Goal: Transaction & Acquisition: Download file/media

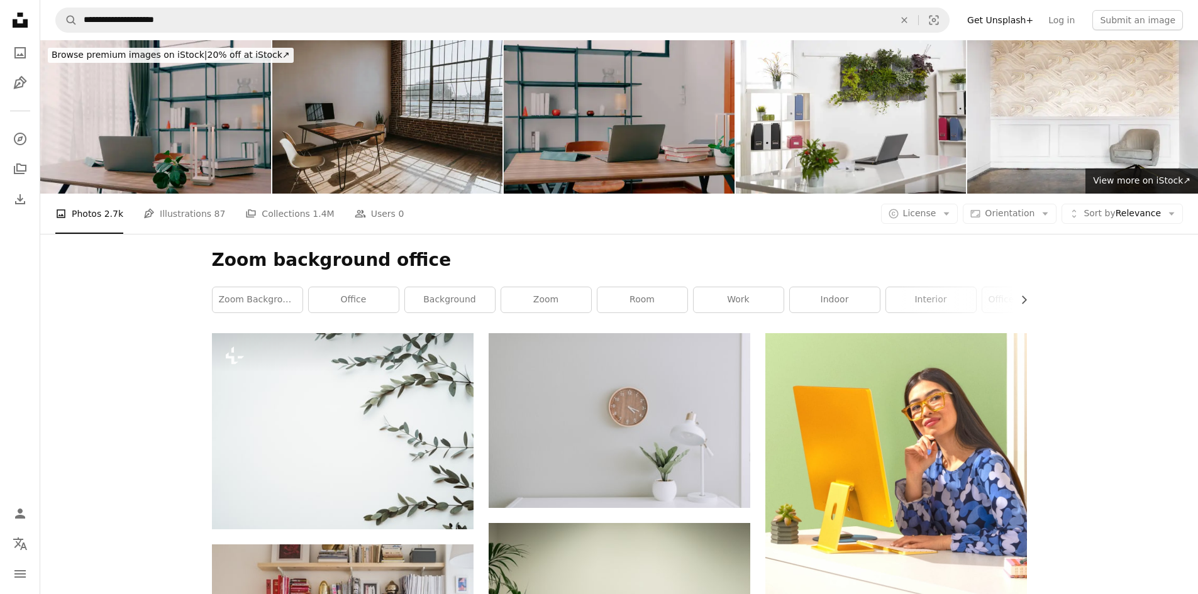
scroll to position [2555, 0]
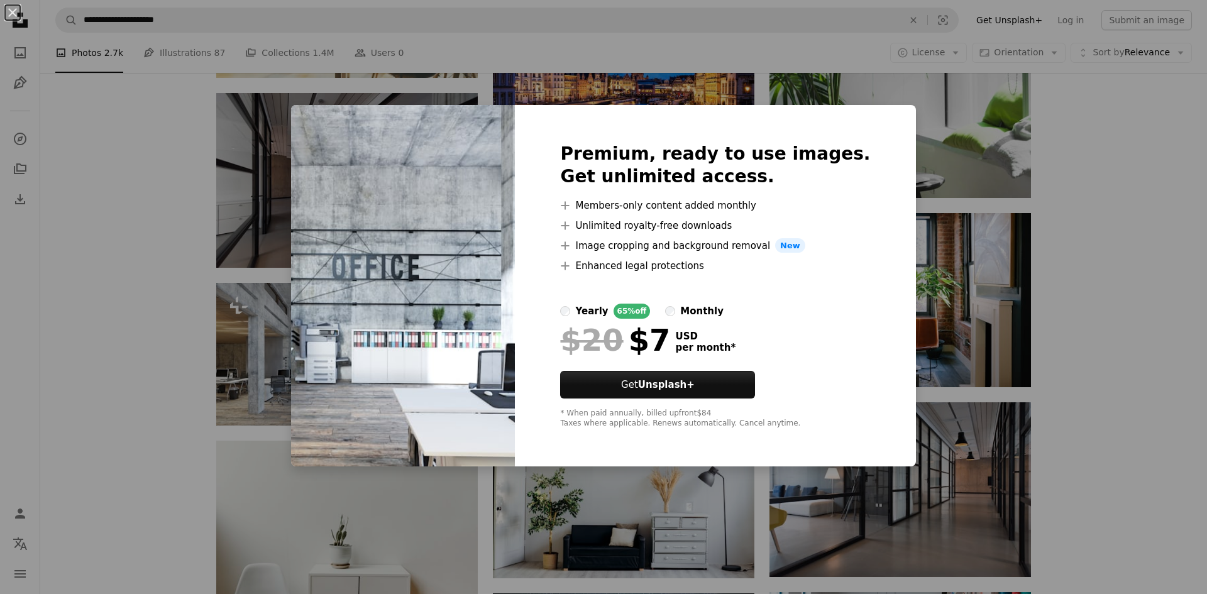
click at [1054, 267] on div "An X shape Premium, ready to use images. Get unlimited access. A plus sign Memb…" at bounding box center [603, 297] width 1207 height 594
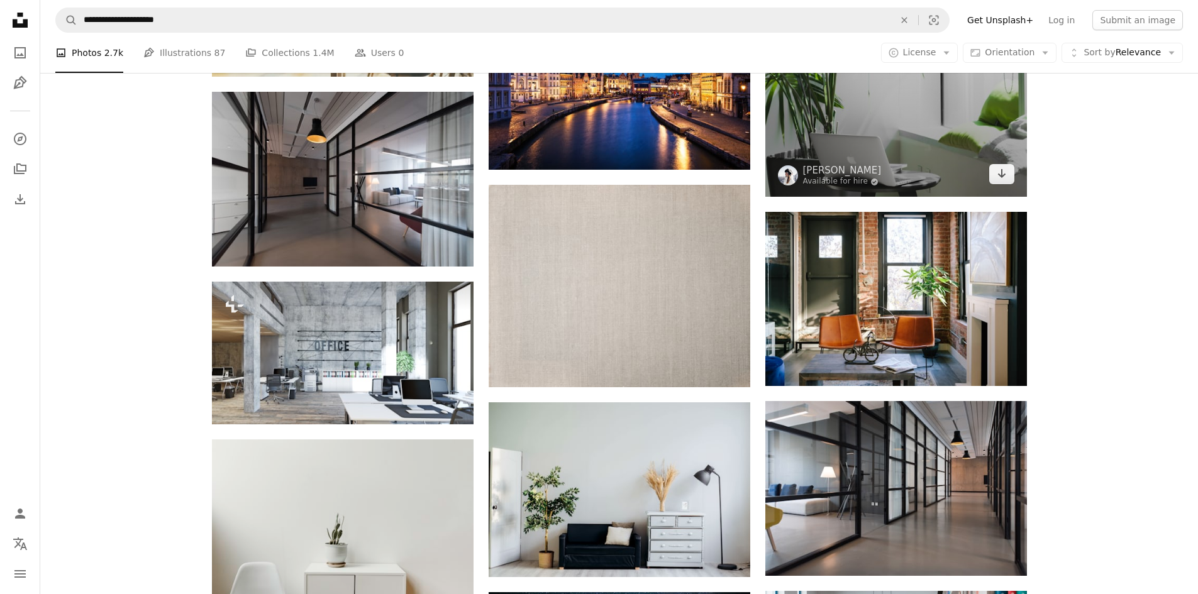
click at [863, 136] on img at bounding box center [896, 0] width 262 height 392
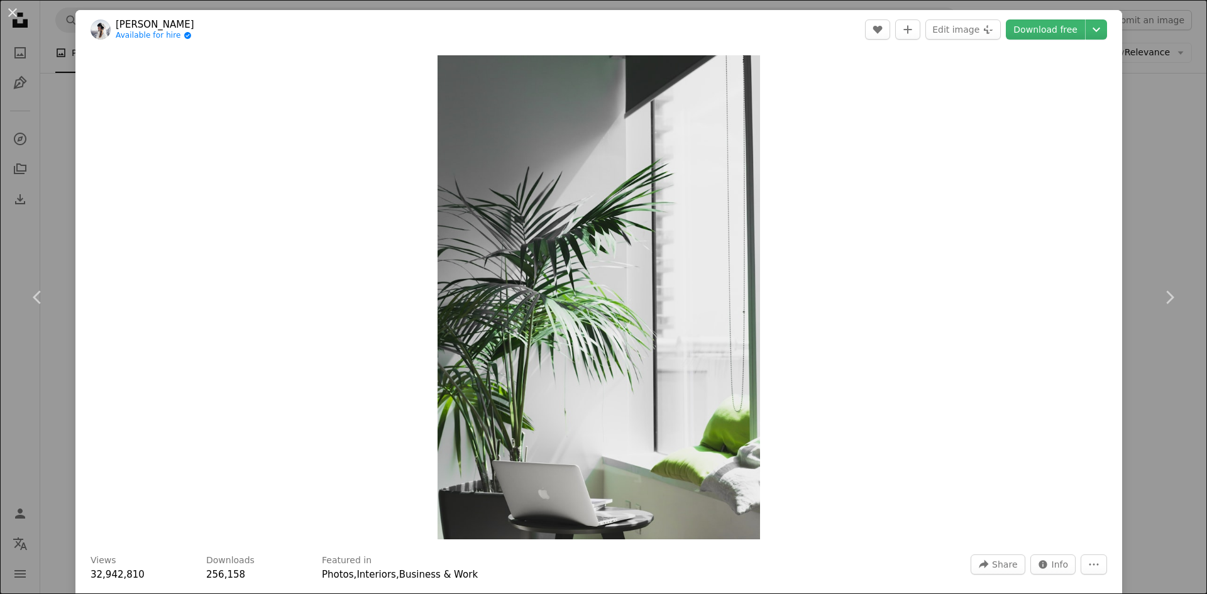
click at [49, 155] on div "An X shape Chevron left Chevron right [PERSON_NAME] Available for hire A checkm…" at bounding box center [603, 297] width 1207 height 594
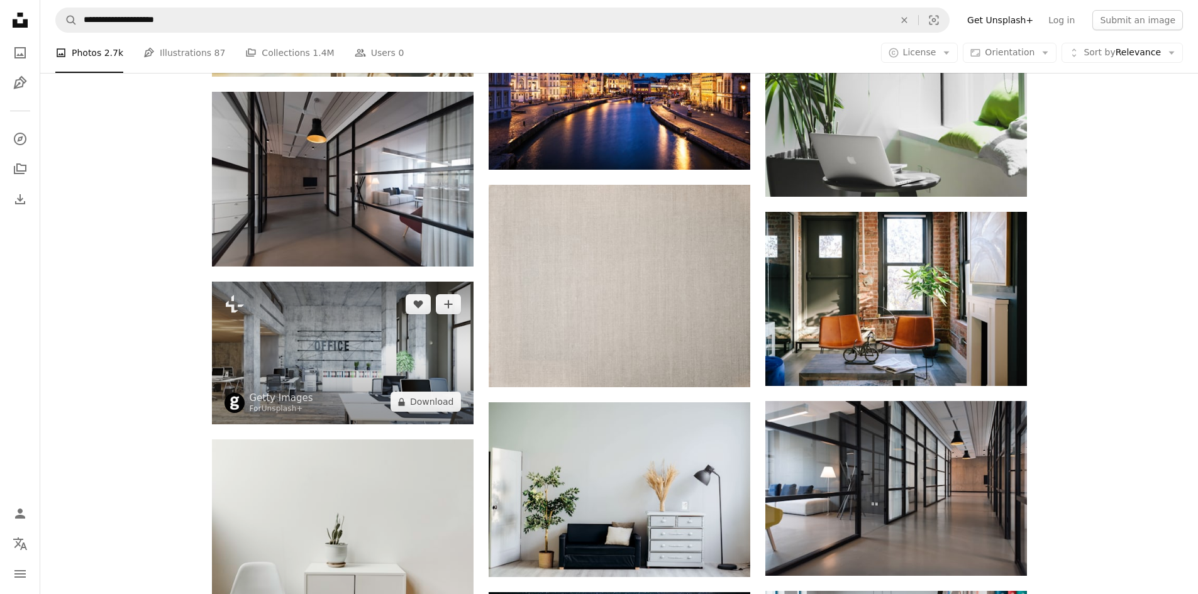
click at [450, 358] on img at bounding box center [343, 353] width 262 height 143
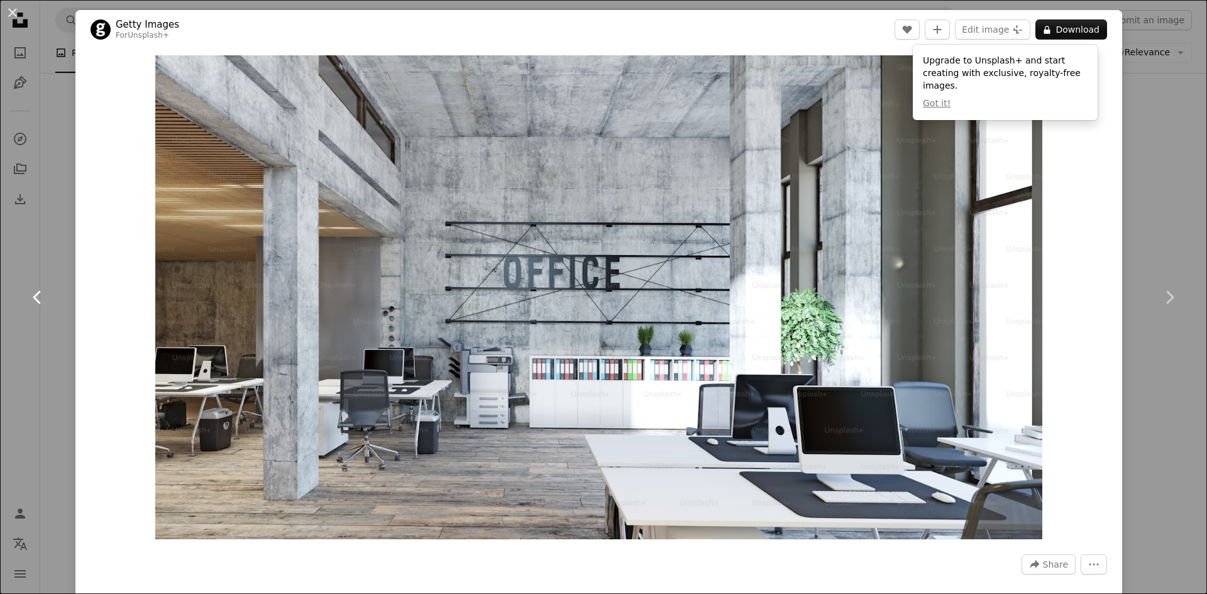
click at [55, 338] on link "Chevron left" at bounding box center [37, 297] width 75 height 121
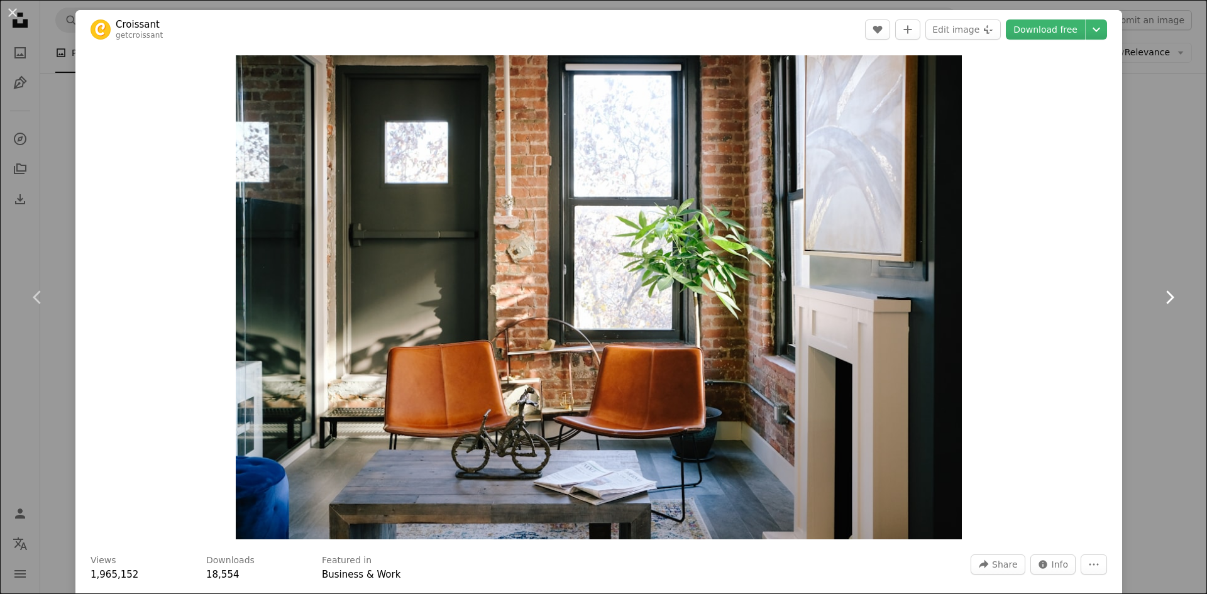
click at [1158, 241] on link "Chevron right" at bounding box center [1169, 297] width 75 height 121
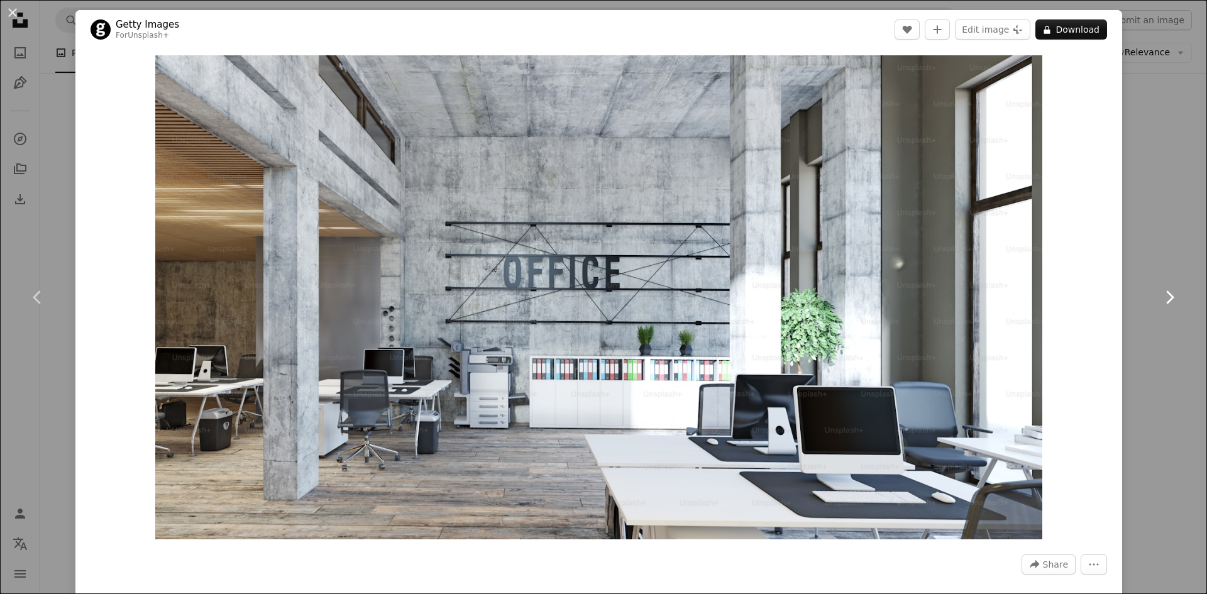
click at [1164, 243] on link "Chevron right" at bounding box center [1169, 297] width 75 height 121
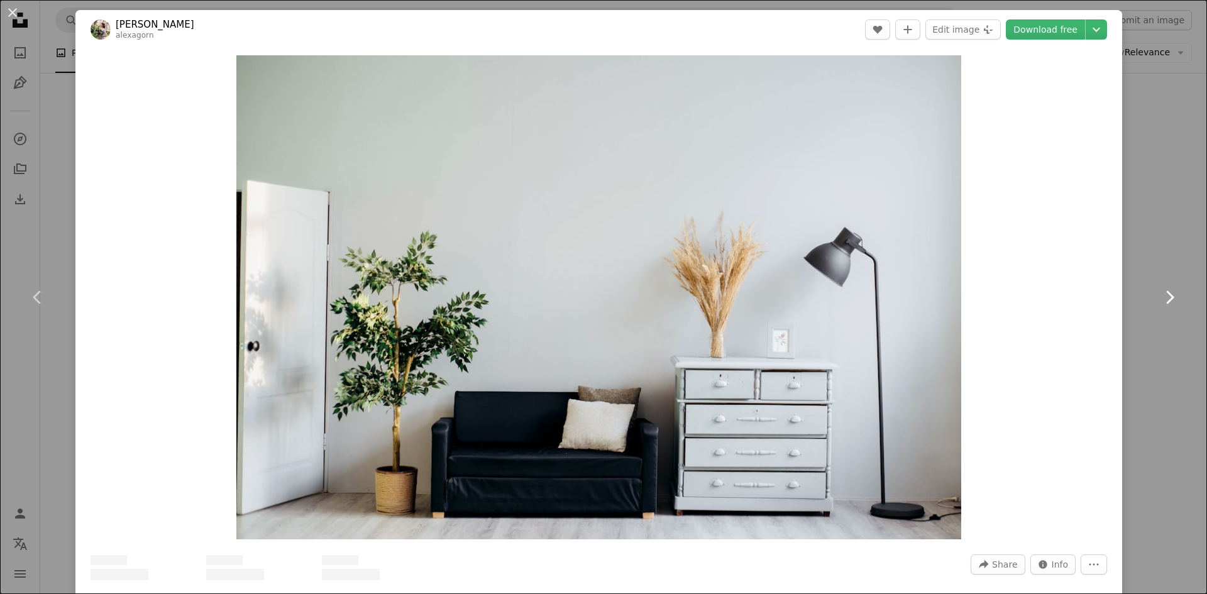
click at [1166, 291] on icon "Chevron right" at bounding box center [1169, 297] width 20 height 20
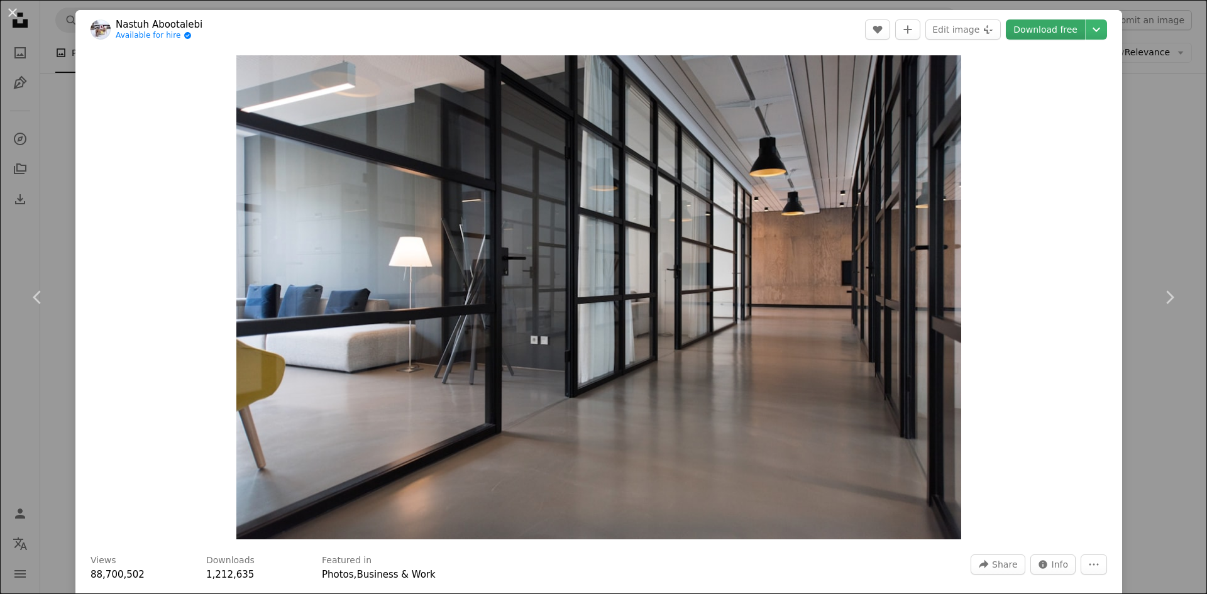
click at [1032, 24] on link "Download free" at bounding box center [1045, 29] width 79 height 20
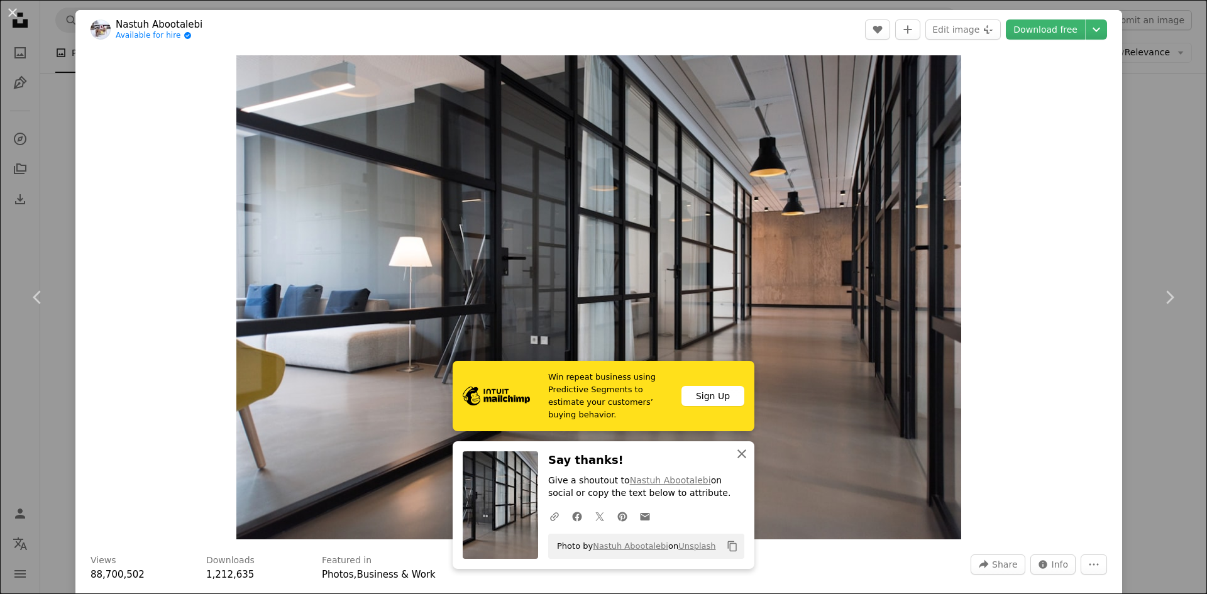
click at [738, 452] on icon "button" at bounding box center [742, 454] width 9 height 9
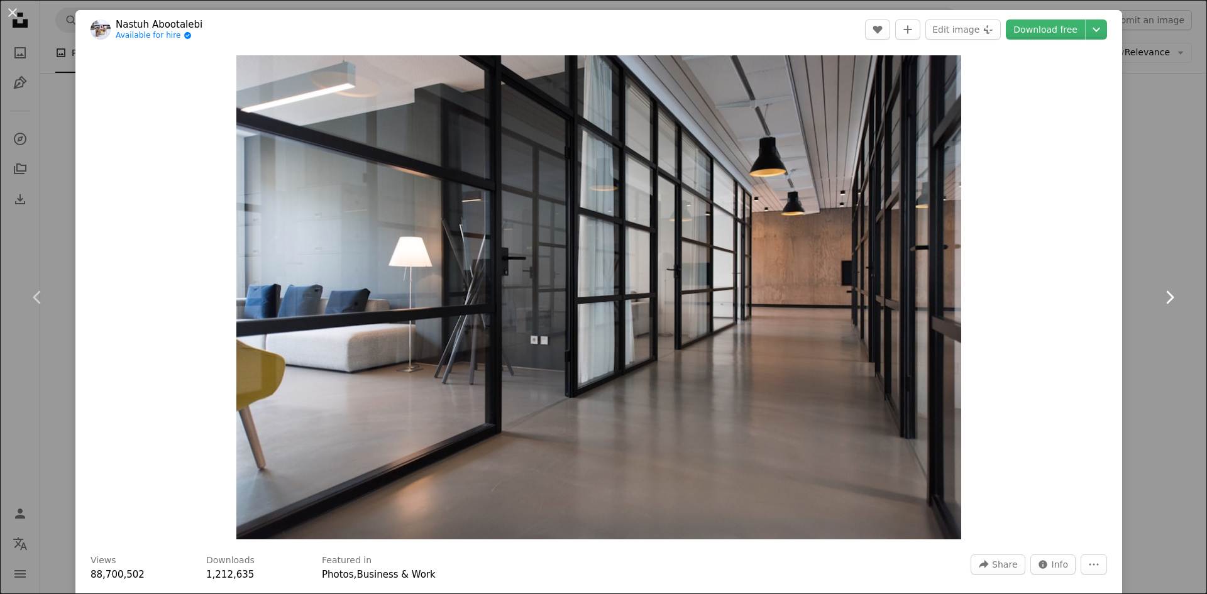
click at [1166, 295] on icon "Chevron right" at bounding box center [1169, 297] width 20 height 20
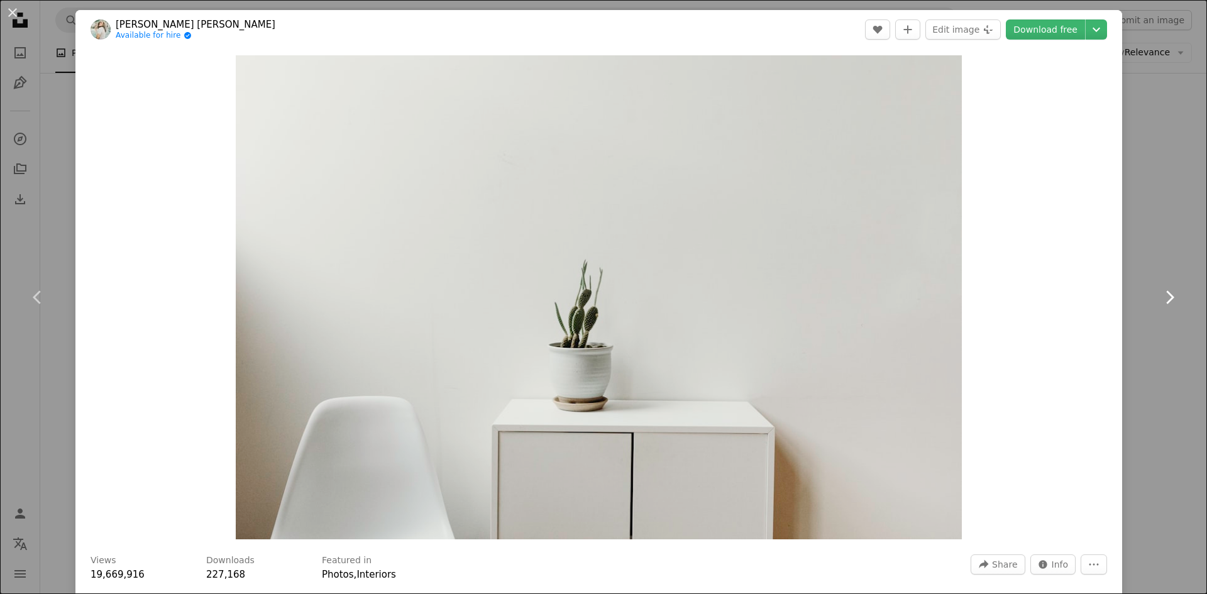
click at [1160, 296] on icon "Chevron right" at bounding box center [1169, 297] width 20 height 20
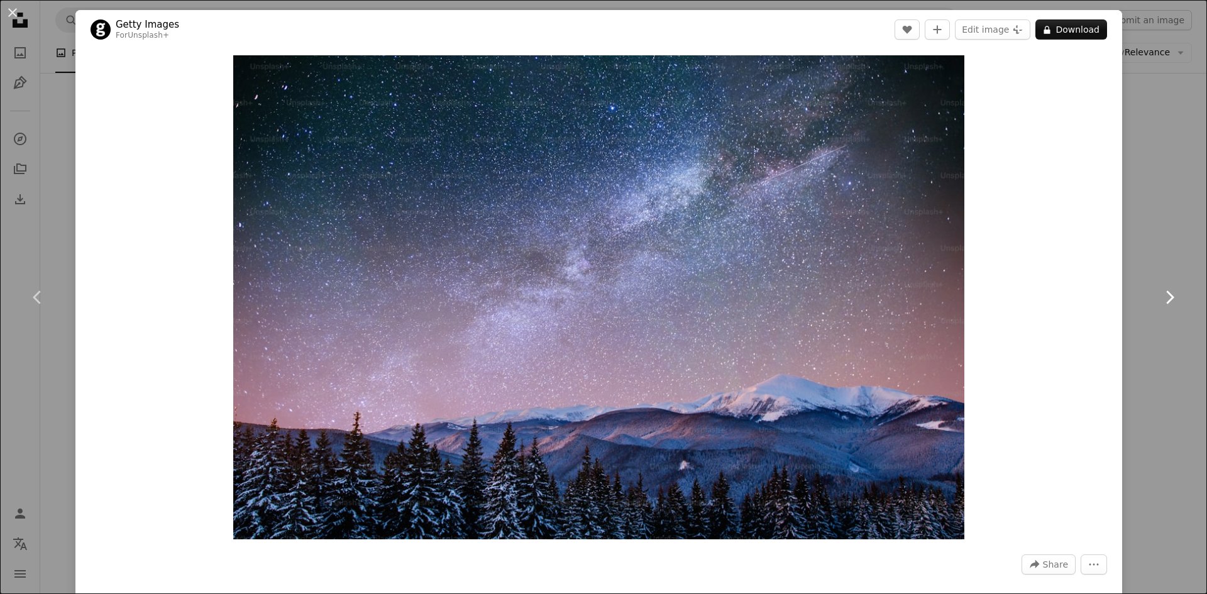
click at [1160, 296] on icon "Chevron right" at bounding box center [1169, 297] width 20 height 20
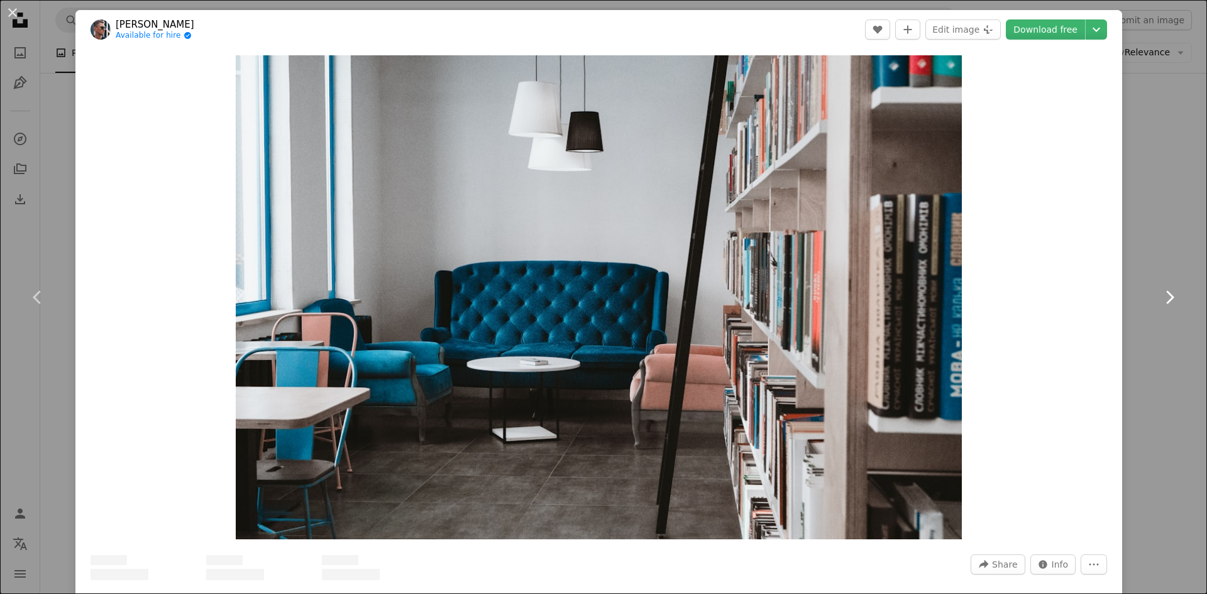
click at [1160, 296] on icon "Chevron right" at bounding box center [1169, 297] width 20 height 20
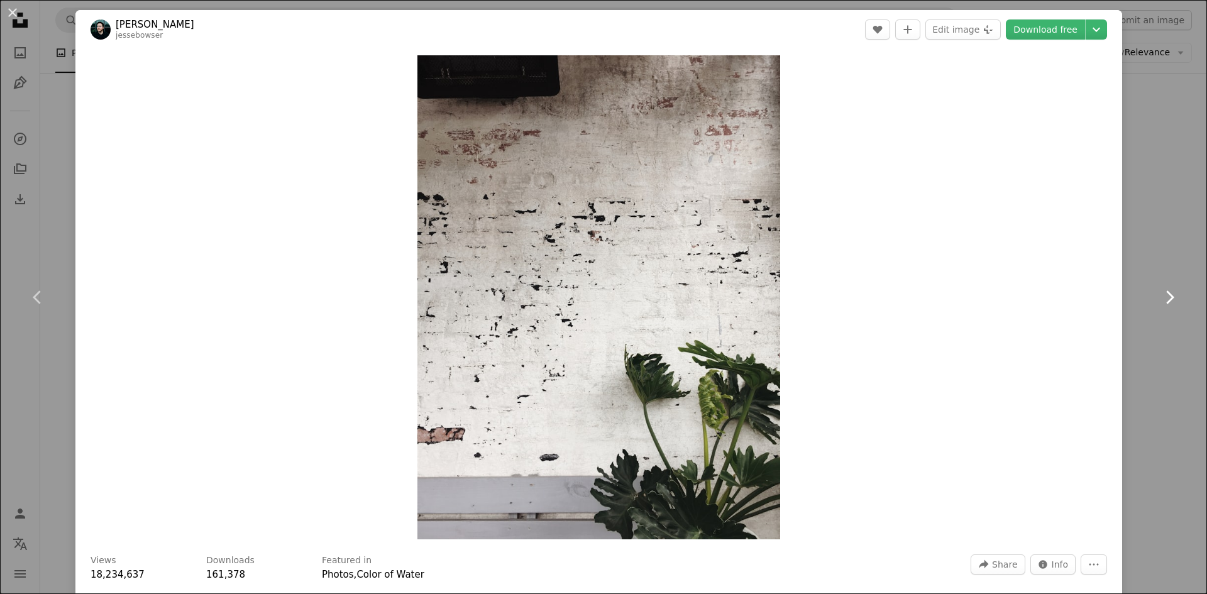
click at [1160, 296] on icon "Chevron right" at bounding box center [1169, 297] width 20 height 20
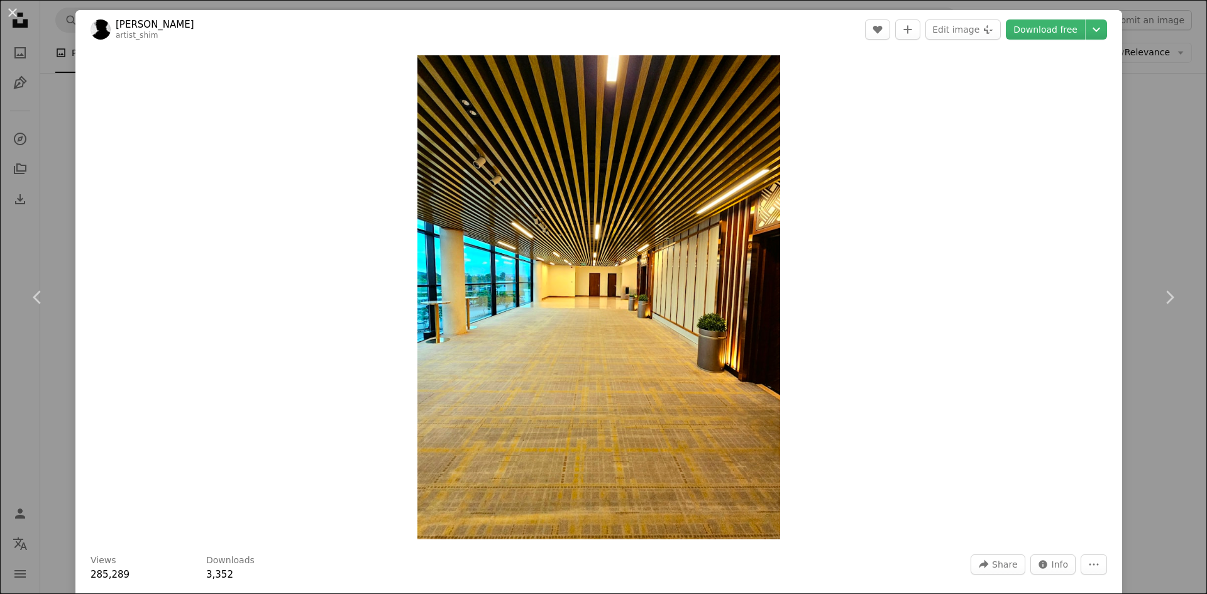
click at [1155, 204] on div "An X shape Chevron left Chevron right [PERSON_NAME] artist_shim A heart A plus …" at bounding box center [603, 297] width 1207 height 594
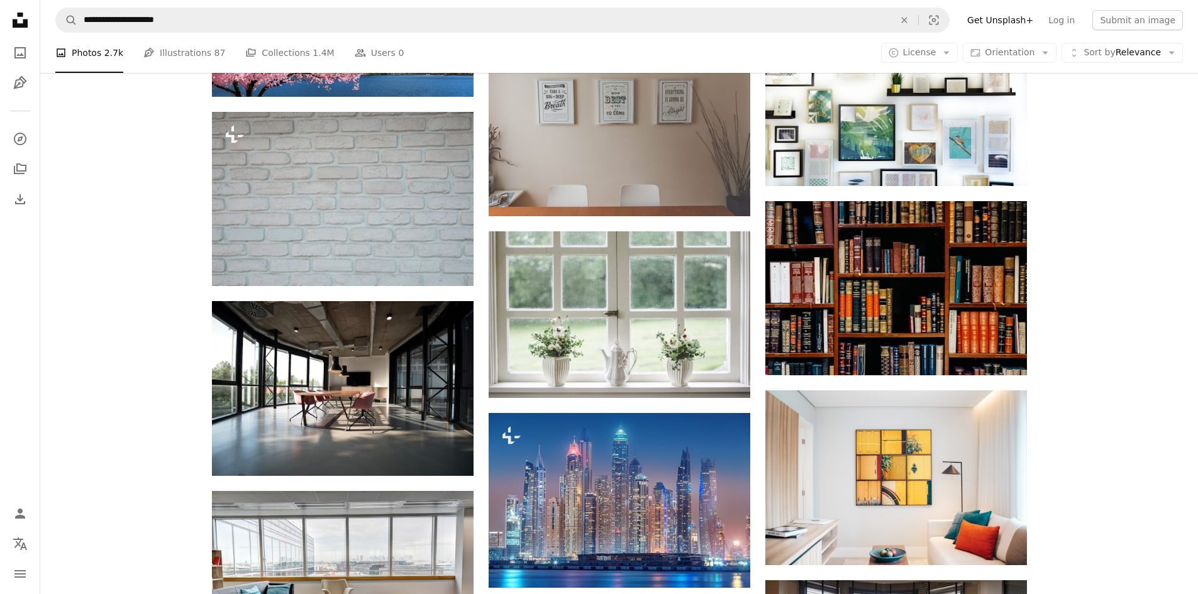
scroll to position [1027, 0]
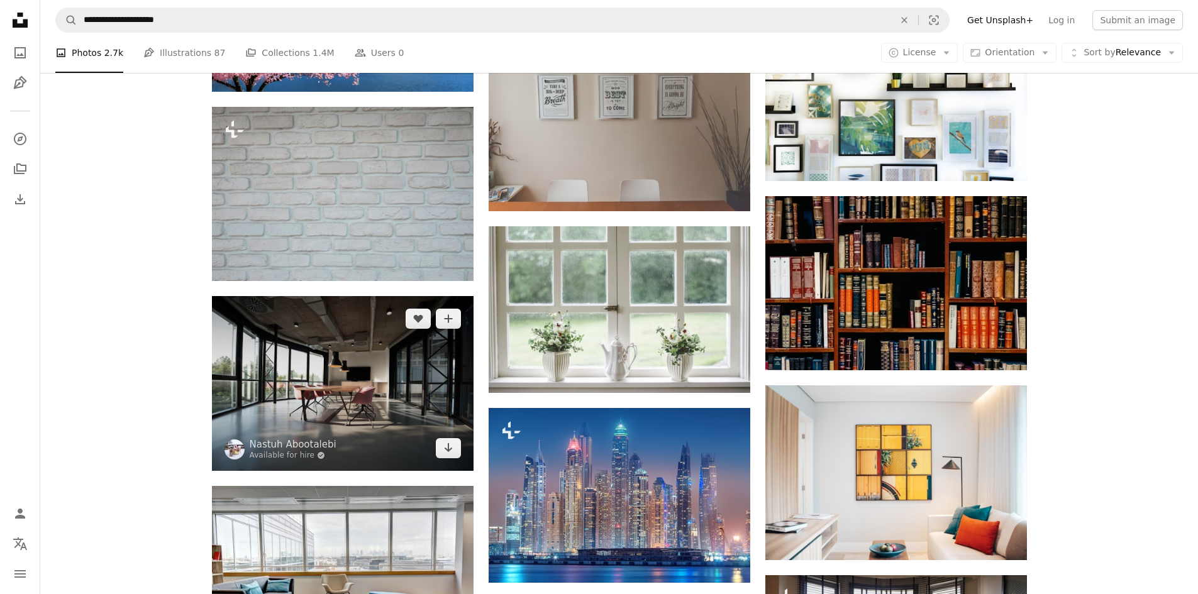
click at [371, 401] on img at bounding box center [343, 383] width 262 height 175
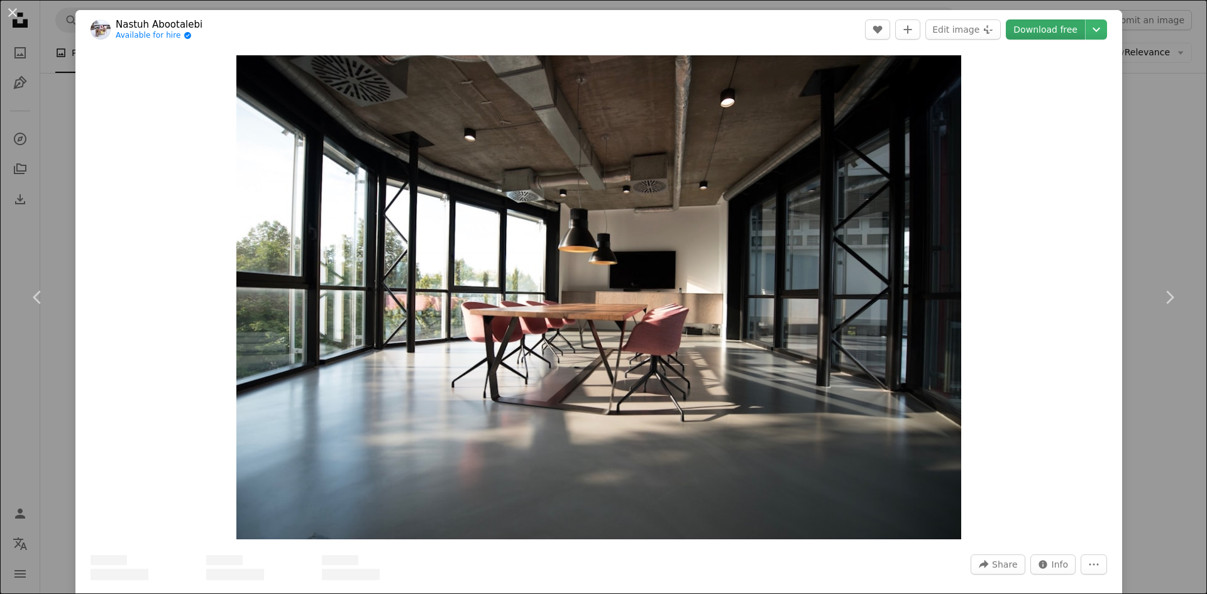
click at [1037, 30] on link "Download free" at bounding box center [1045, 29] width 79 height 20
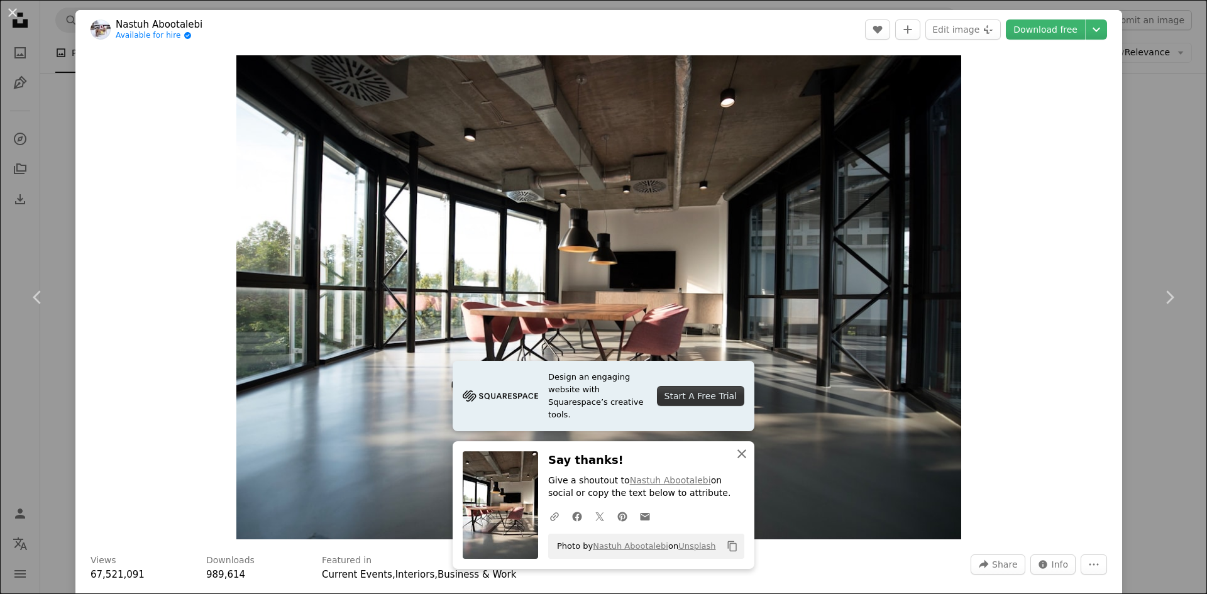
click at [736, 454] on icon "An X shape" at bounding box center [741, 453] width 15 height 15
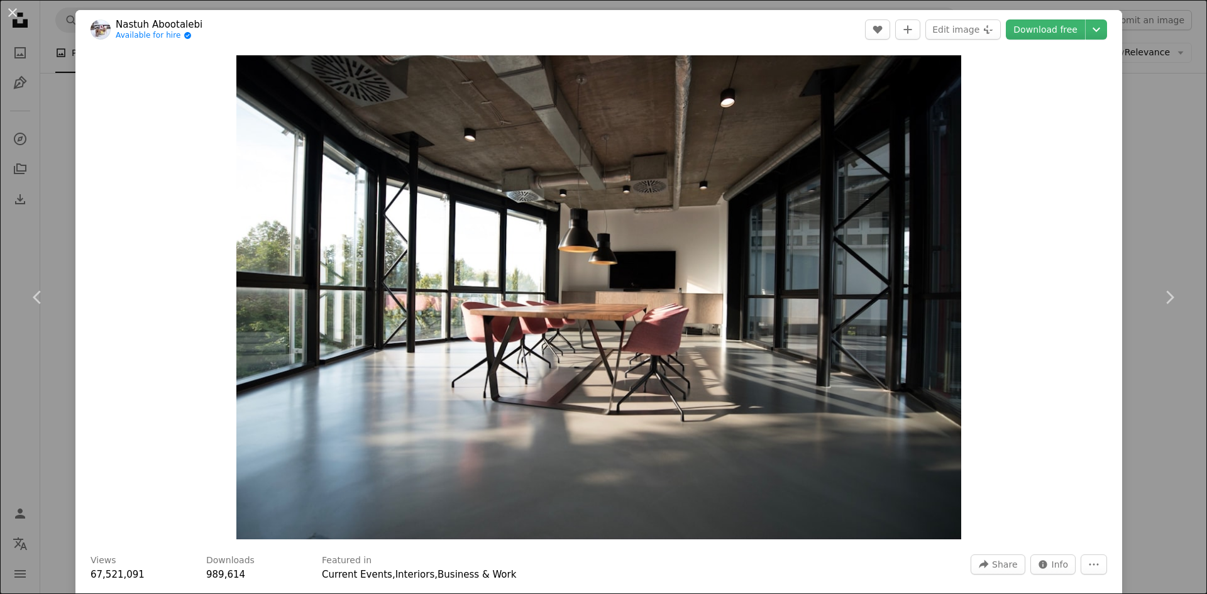
click at [62, 157] on div "An X shape Chevron left Chevron right Nastuh Abootalebi Available for hire A ch…" at bounding box center [603, 297] width 1207 height 594
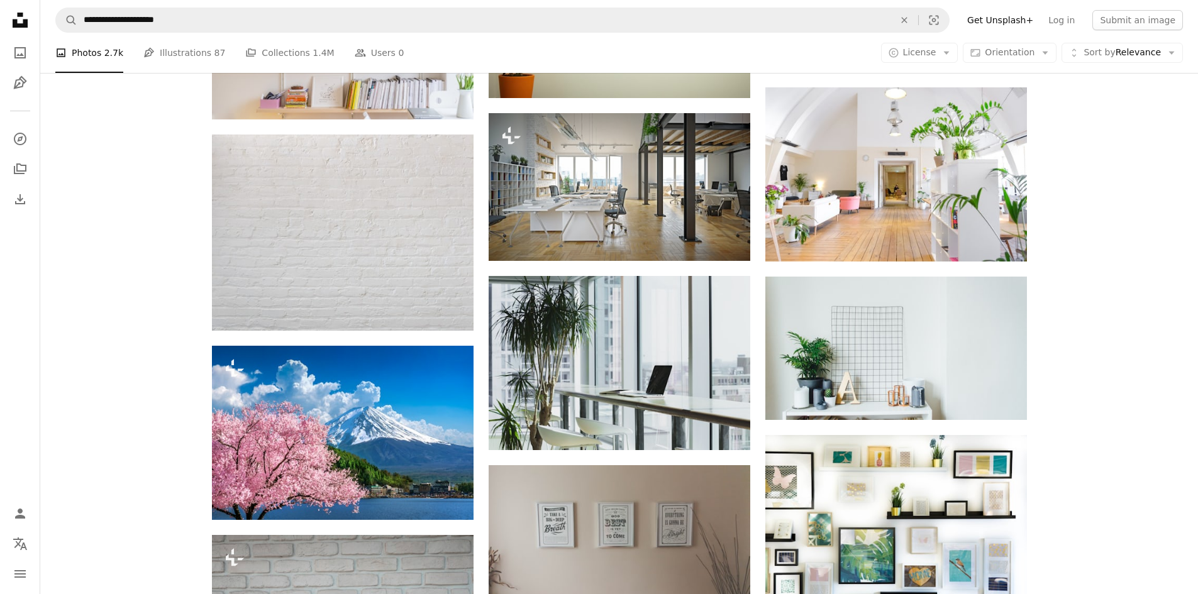
scroll to position [594, 0]
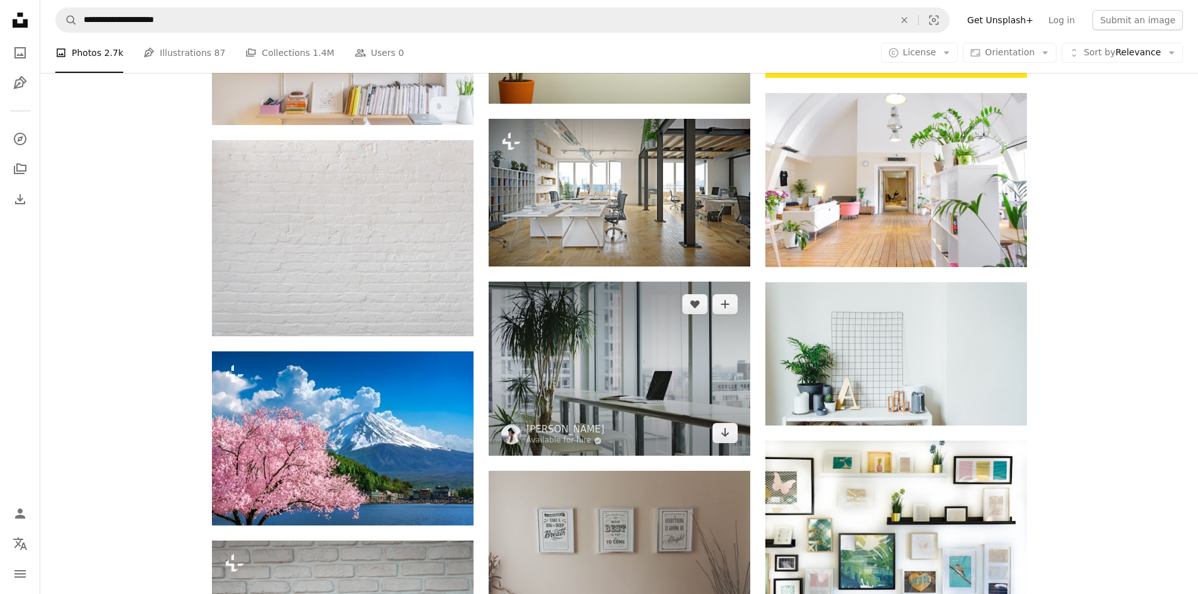
click at [590, 375] on img at bounding box center [620, 369] width 262 height 174
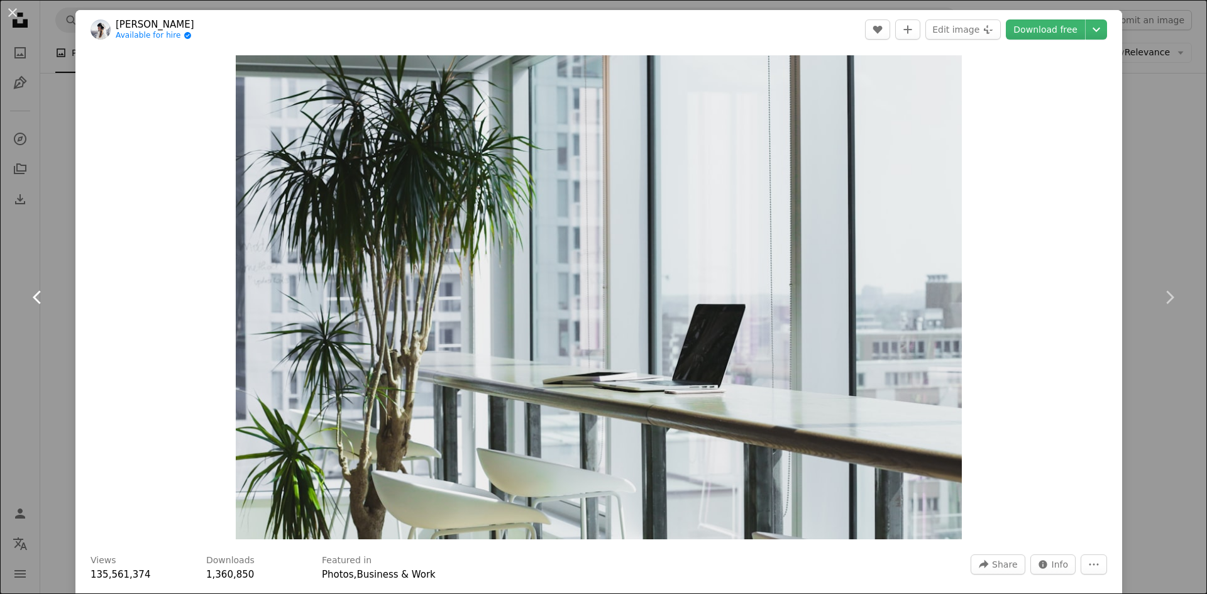
click at [55, 243] on link "Chevron left" at bounding box center [37, 297] width 75 height 121
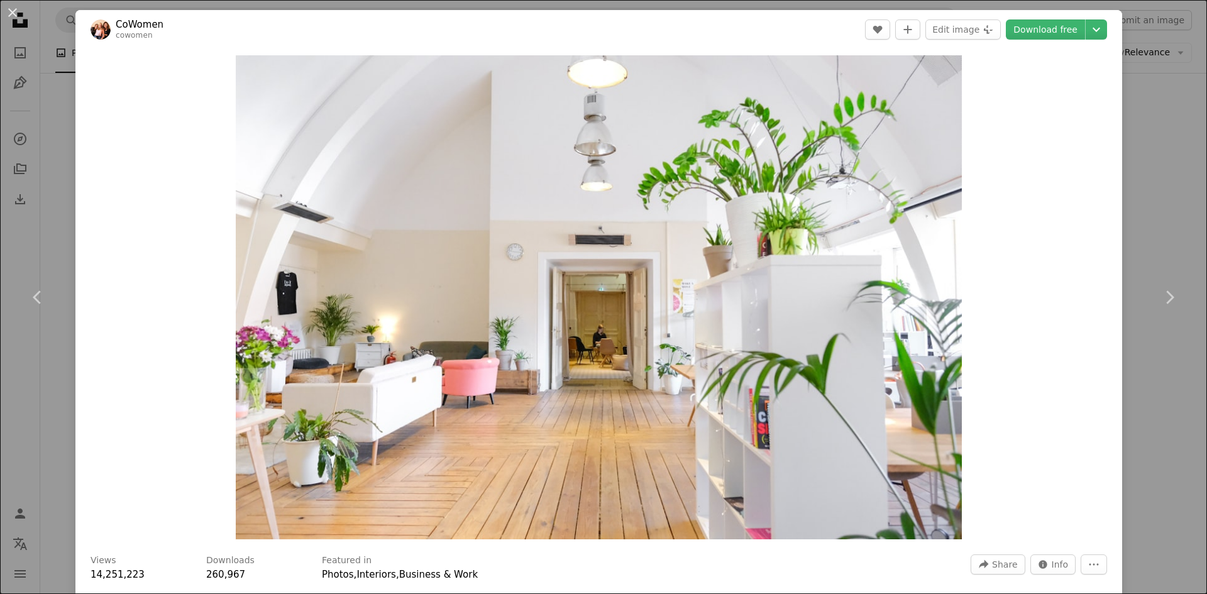
click at [1136, 156] on div "An X shape Chevron left Chevron right CoWomen cowomen A heart A plus sign Edit …" at bounding box center [603, 297] width 1207 height 594
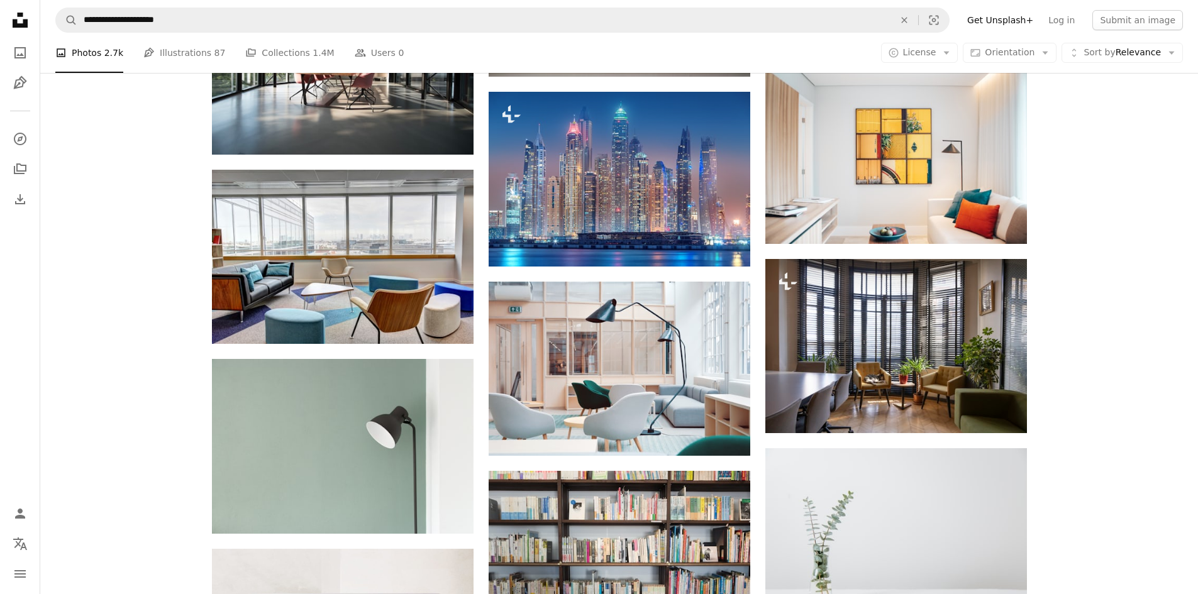
scroll to position [1349, 0]
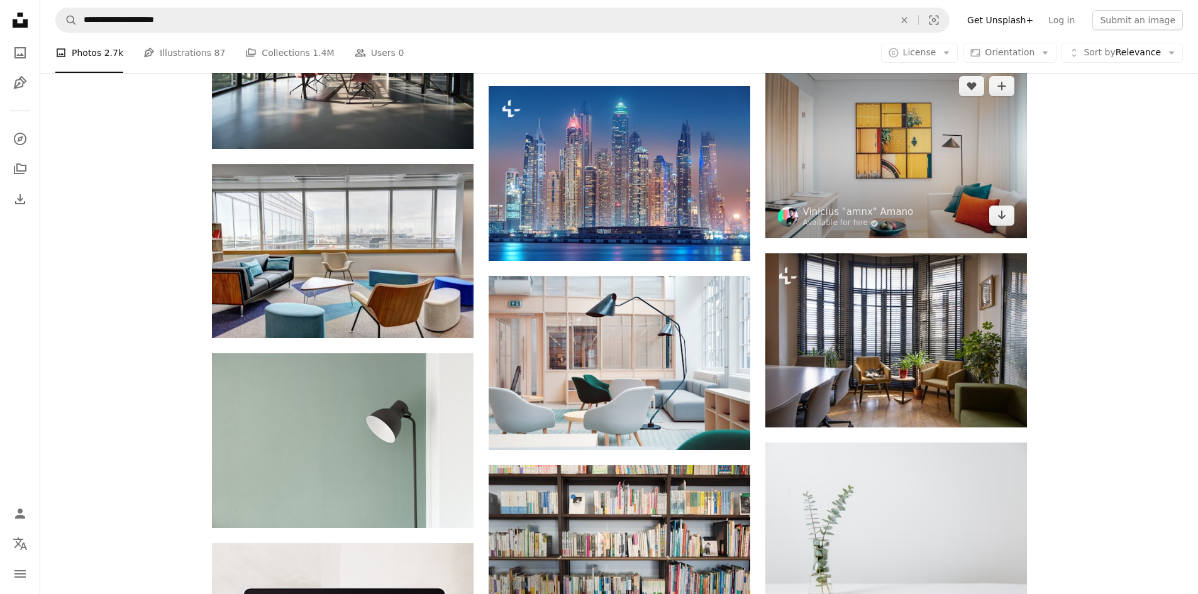
click at [906, 183] on img at bounding box center [896, 151] width 262 height 175
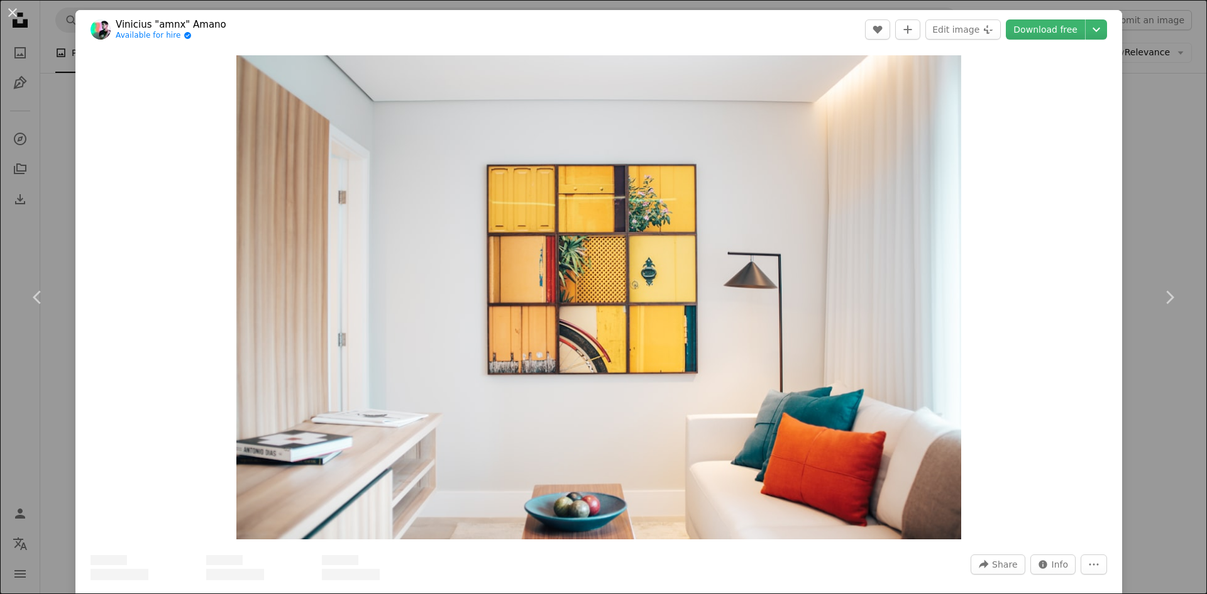
click at [1151, 97] on div "An X shape Chevron left Chevron right Vinicius "amnx" Amano Available for hire …" at bounding box center [603, 297] width 1207 height 594
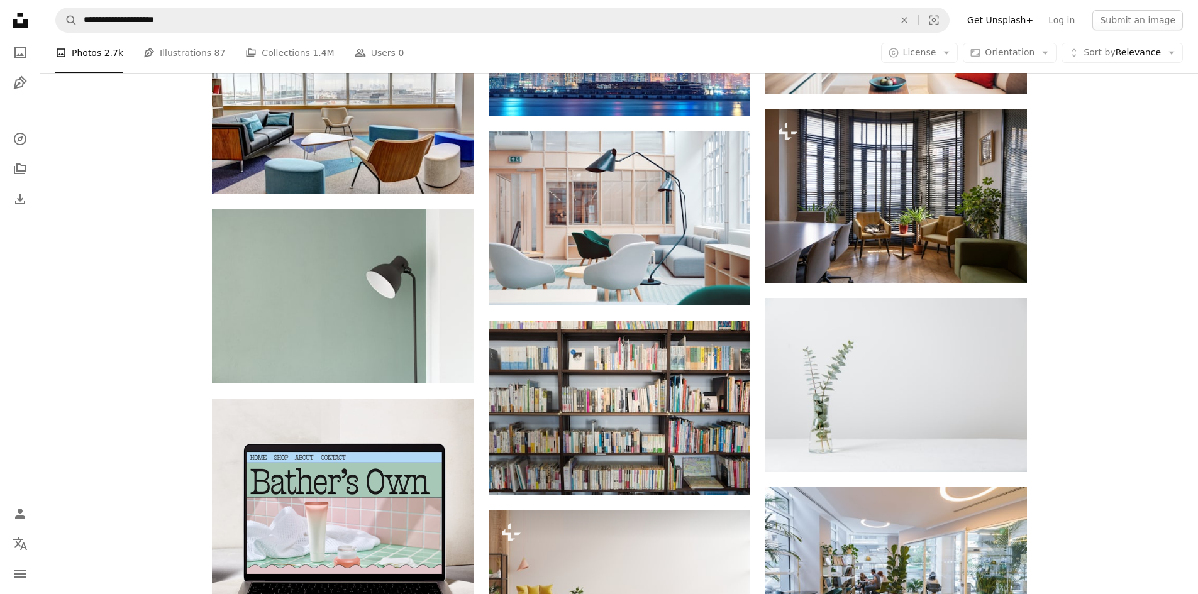
scroll to position [1505, 0]
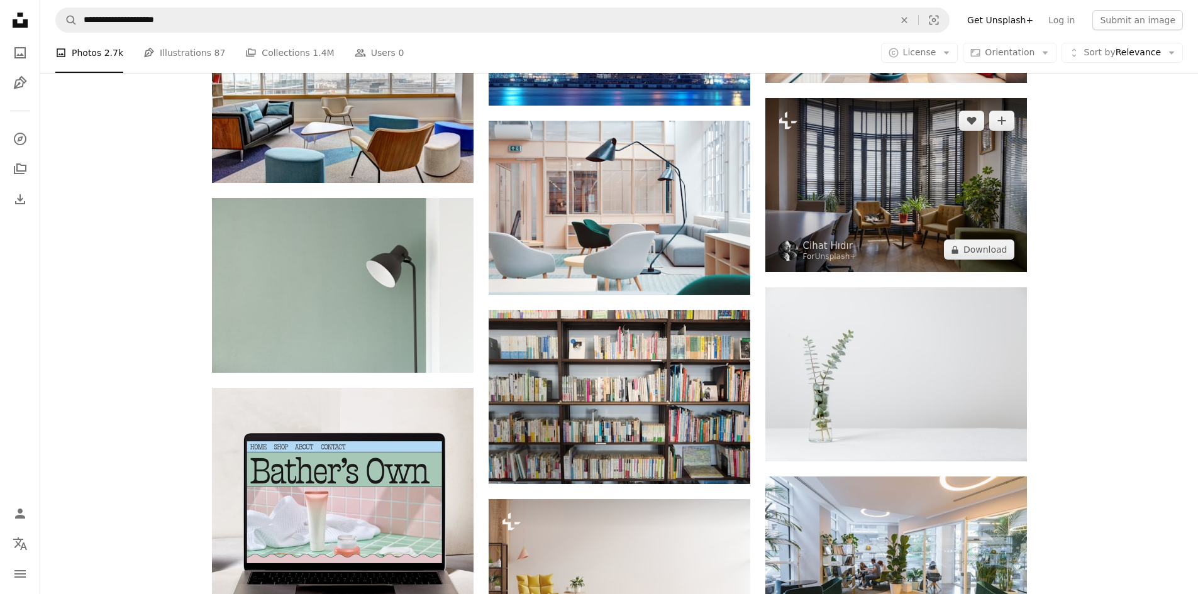
click at [932, 172] on img at bounding box center [896, 185] width 262 height 174
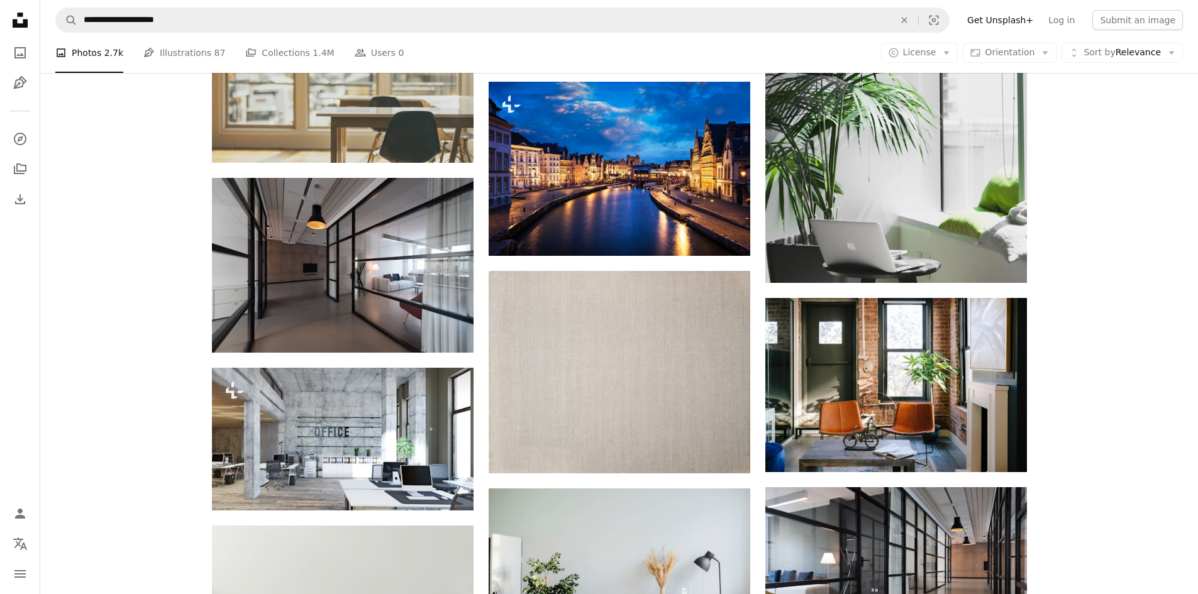
scroll to position [2464, 0]
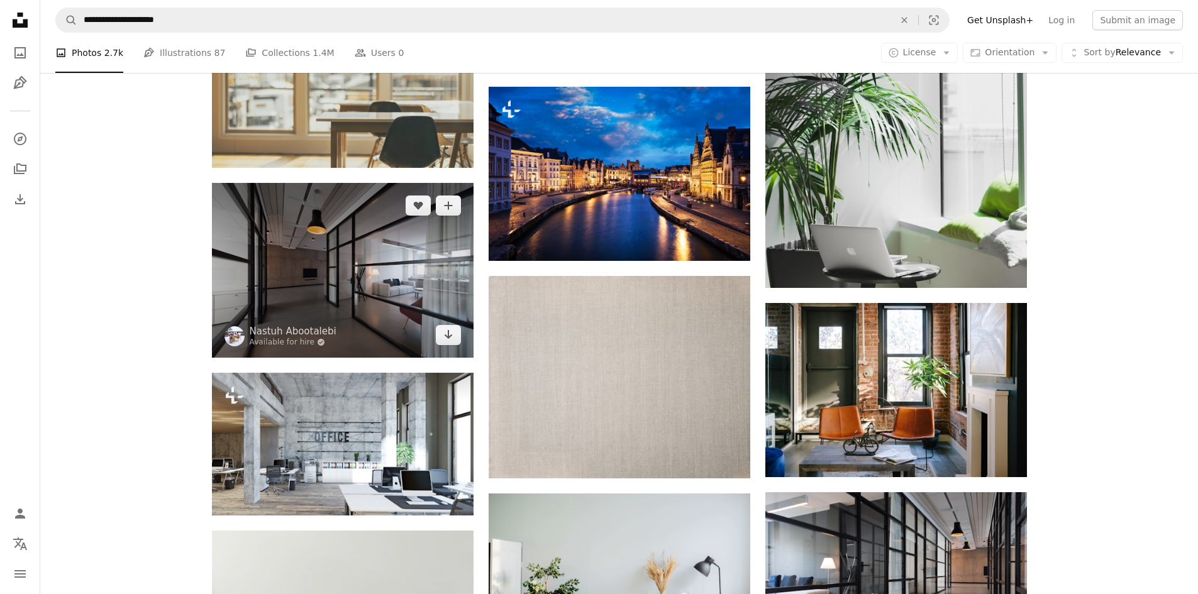
click at [350, 267] on img at bounding box center [343, 270] width 262 height 175
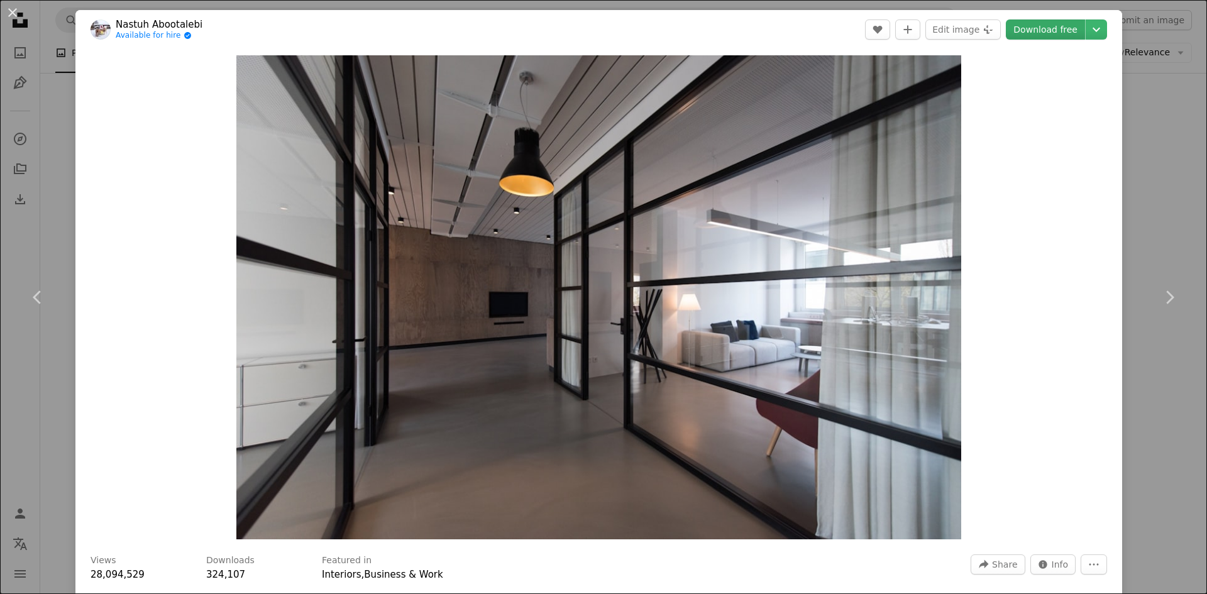
click at [1051, 27] on link "Download free" at bounding box center [1045, 29] width 79 height 20
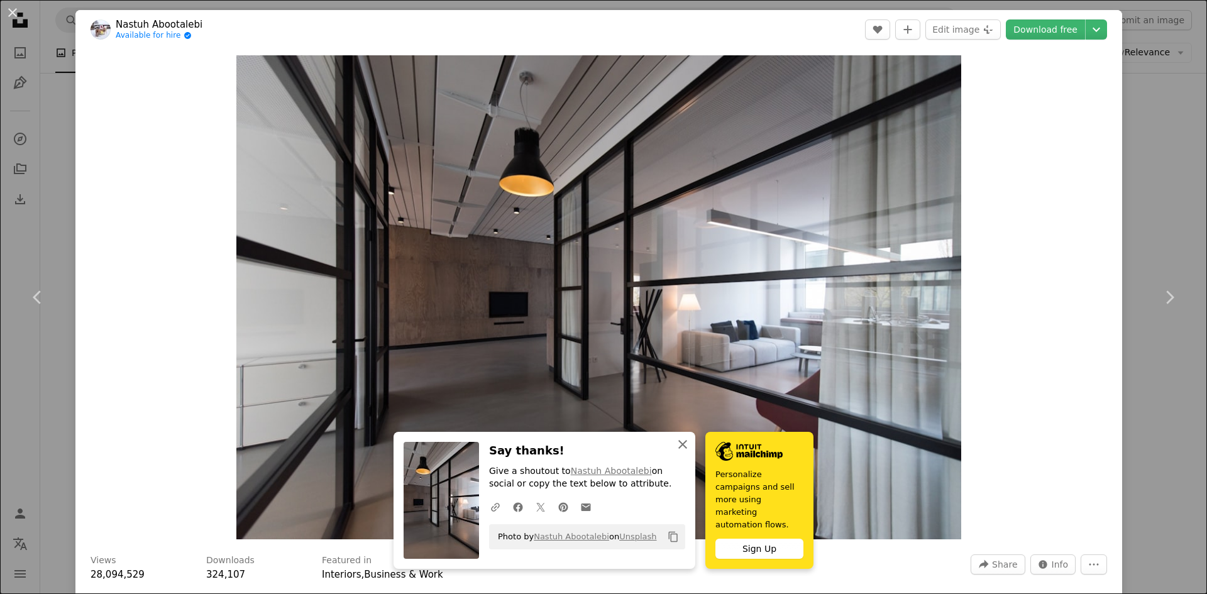
click at [678, 449] on icon "button" at bounding box center [682, 444] width 9 height 9
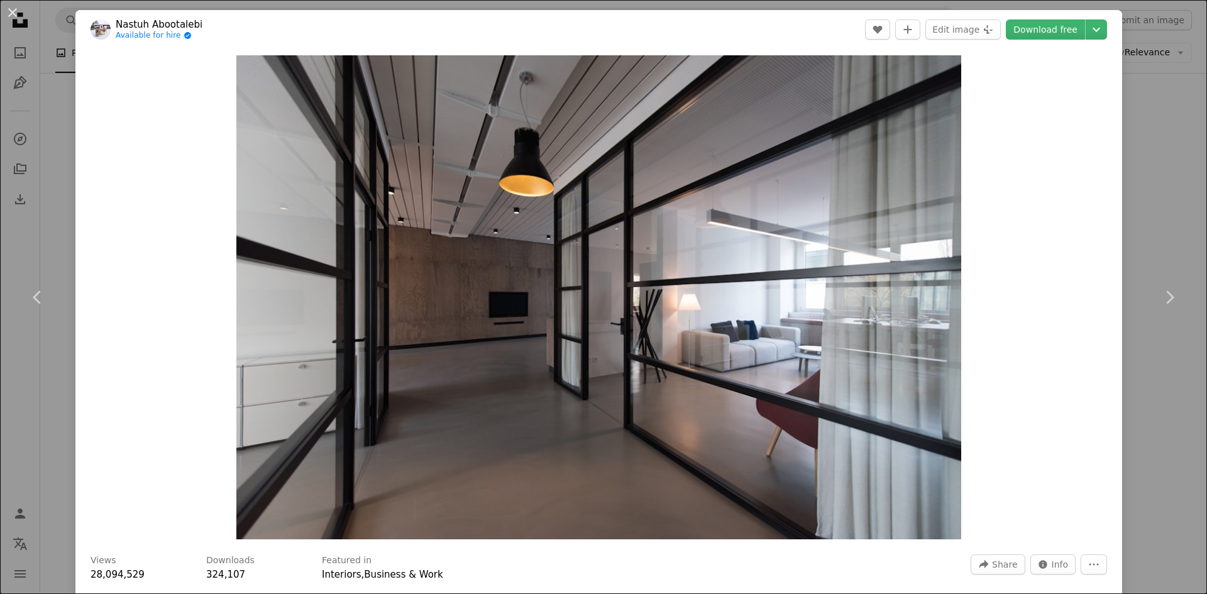
click at [1150, 225] on div "An X shape Chevron left Chevron right Nastuh Abootalebi Available for hire A ch…" at bounding box center [603, 297] width 1207 height 594
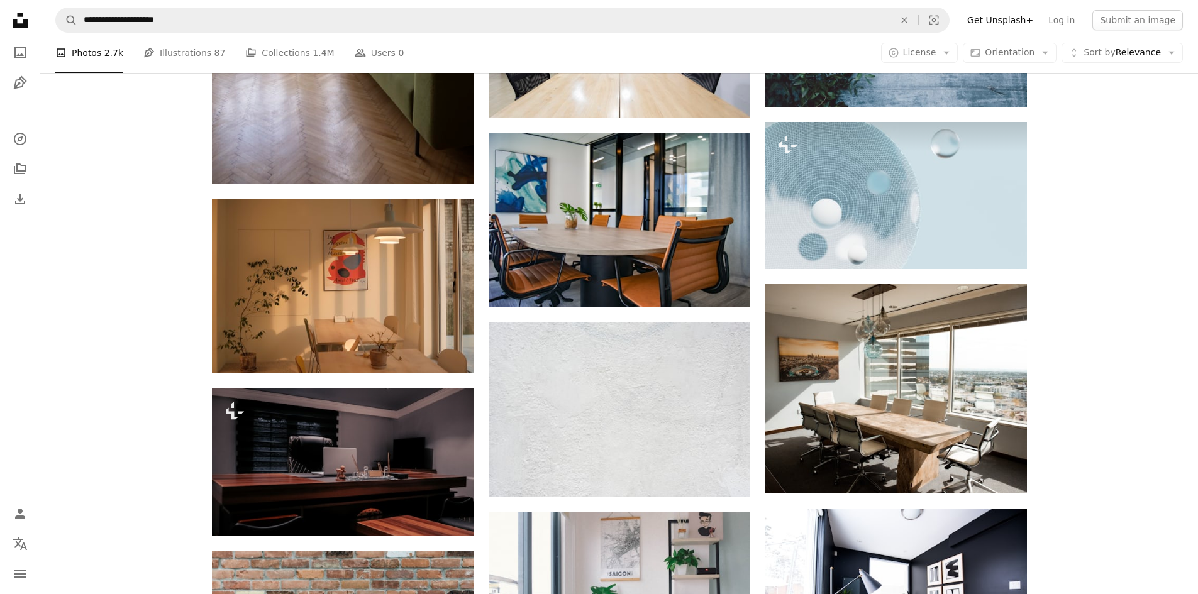
scroll to position [3763, 0]
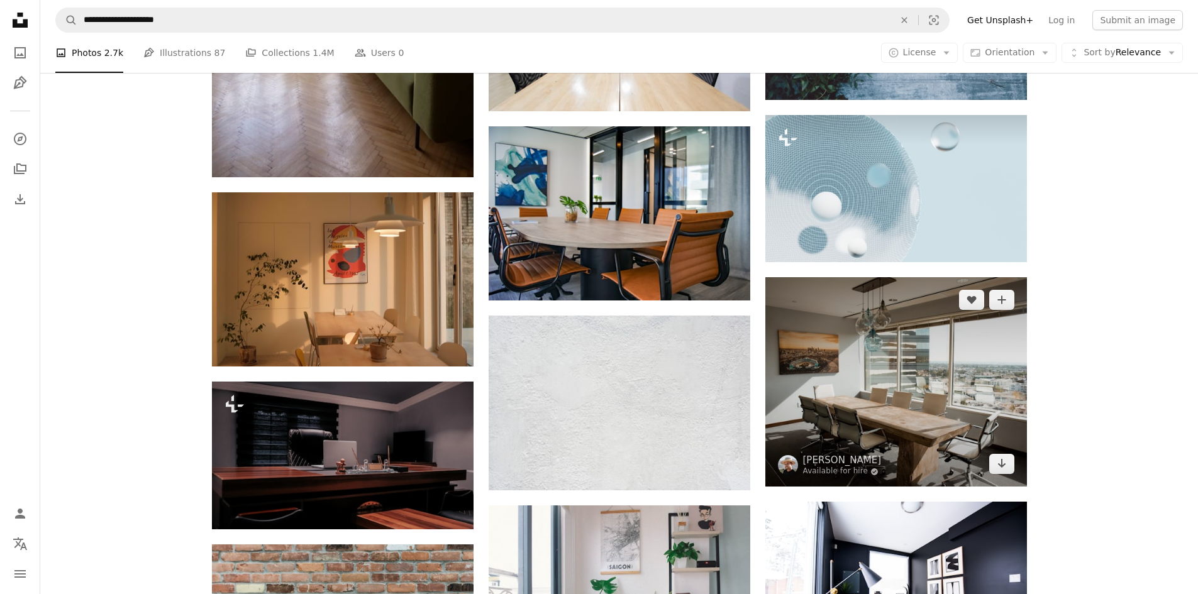
click at [964, 426] on img at bounding box center [896, 381] width 262 height 209
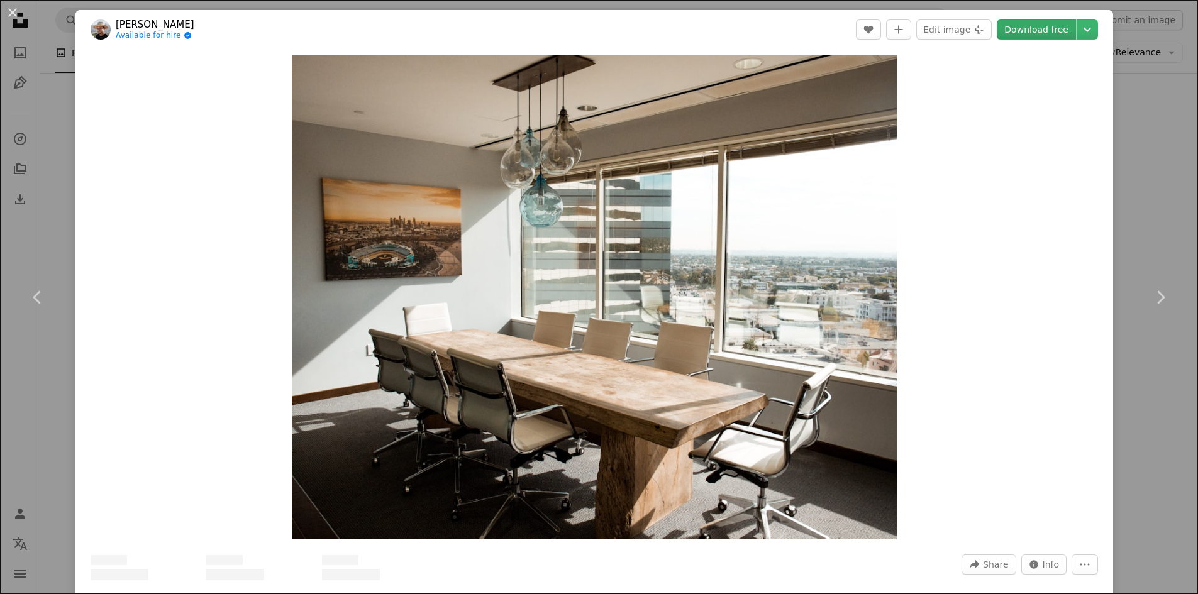
click at [1032, 28] on link "Download free" at bounding box center [1036, 29] width 79 height 20
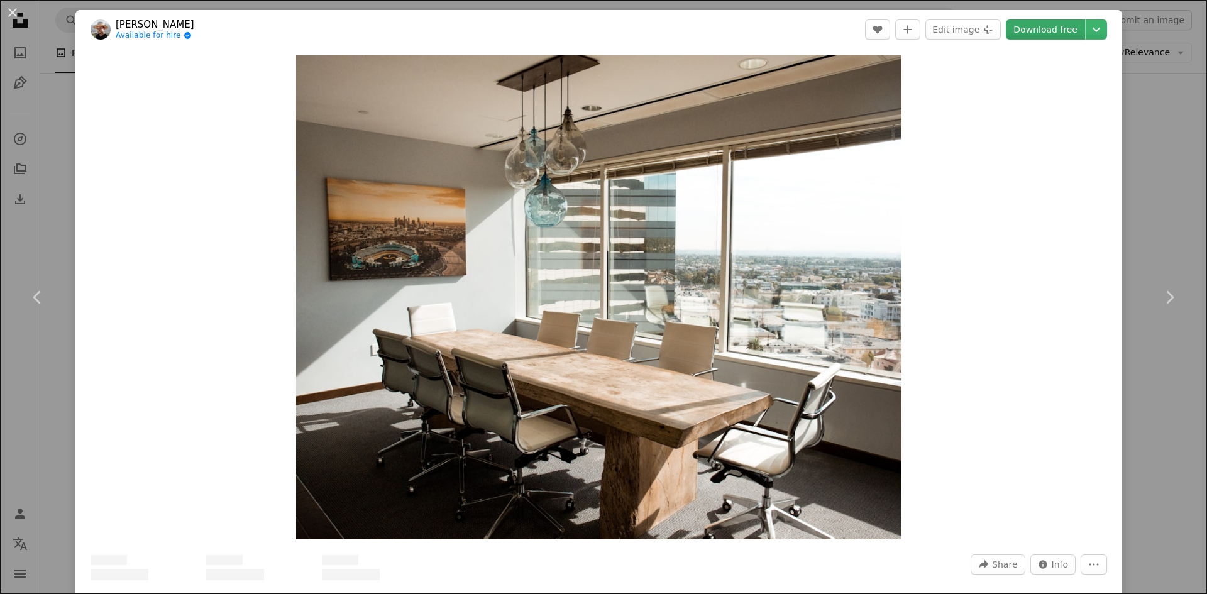
click at [1032, 28] on link "Download free" at bounding box center [1045, 29] width 79 height 20
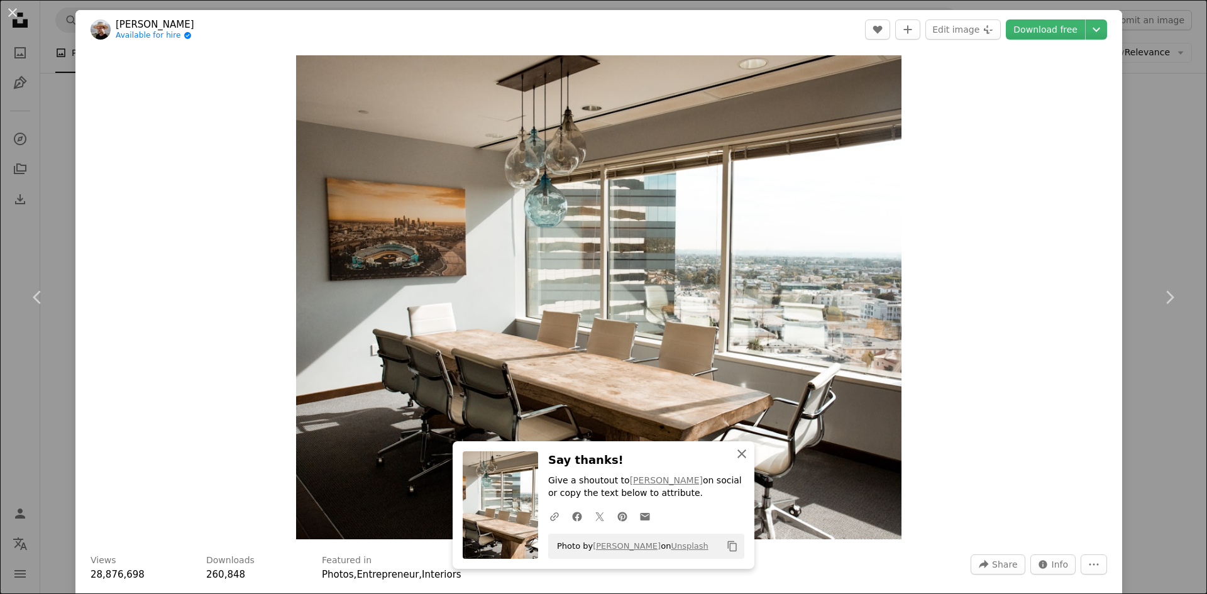
click at [735, 455] on icon "An X shape" at bounding box center [741, 453] width 15 height 15
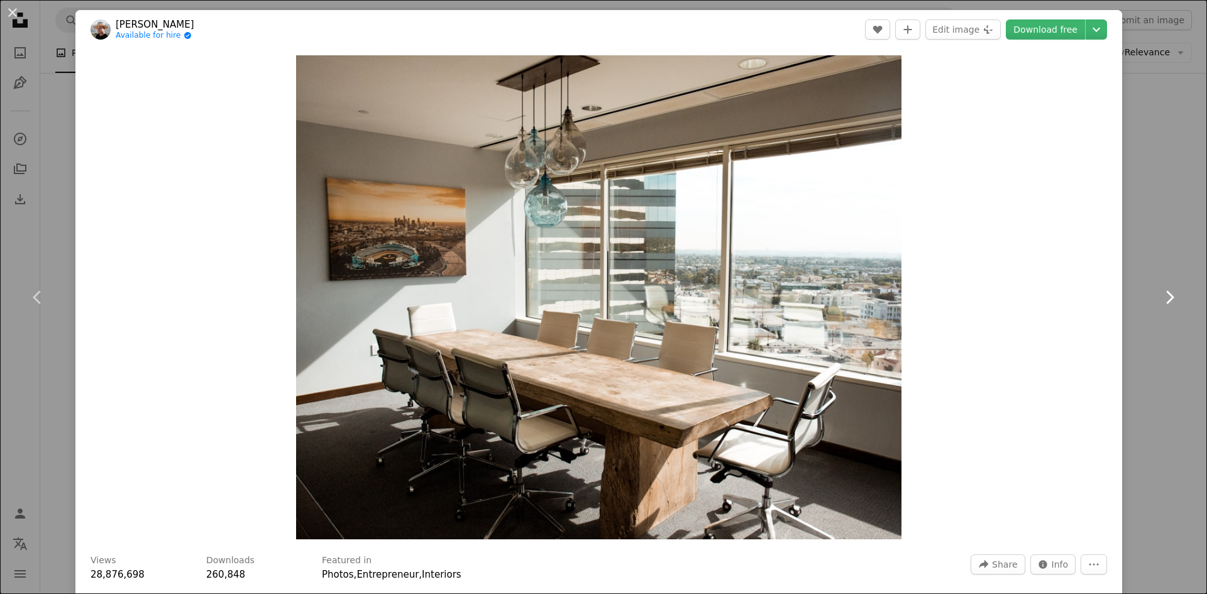
click at [1152, 237] on link "Chevron right" at bounding box center [1169, 297] width 75 height 121
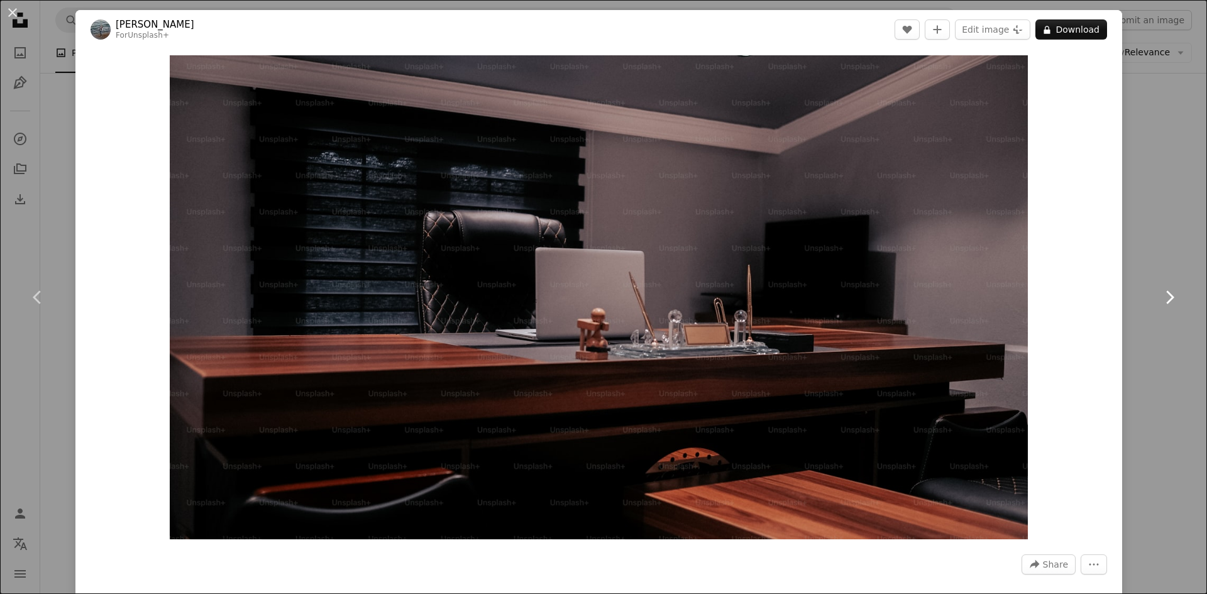
click at [1168, 297] on icon "Chevron right" at bounding box center [1169, 297] width 20 height 20
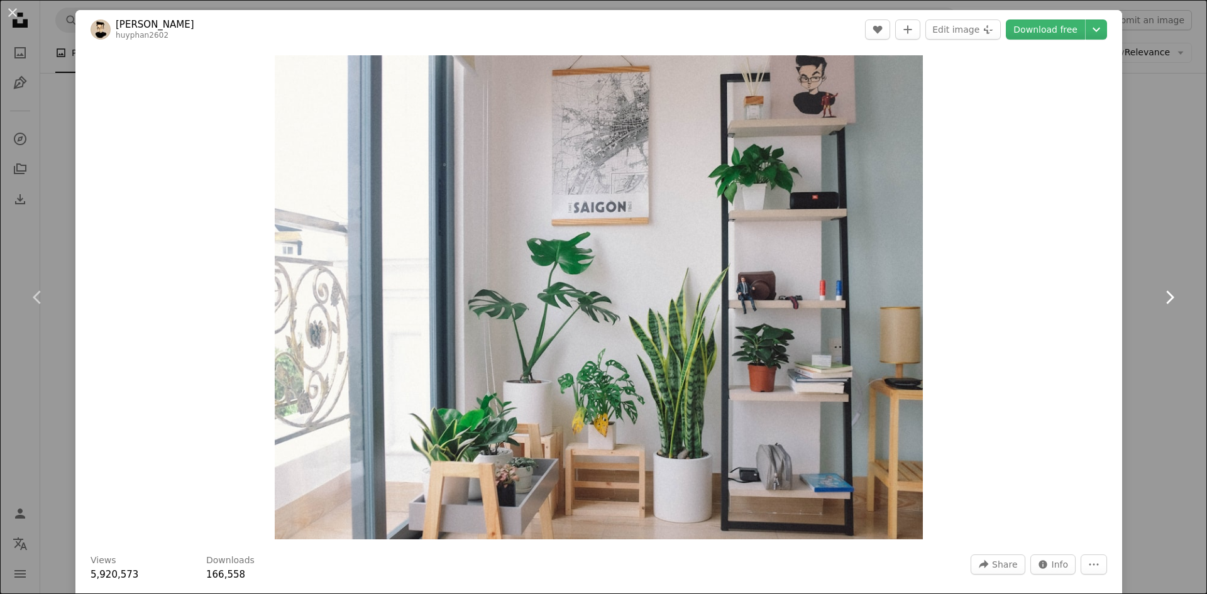
click at [1159, 298] on icon "Chevron right" at bounding box center [1169, 297] width 20 height 20
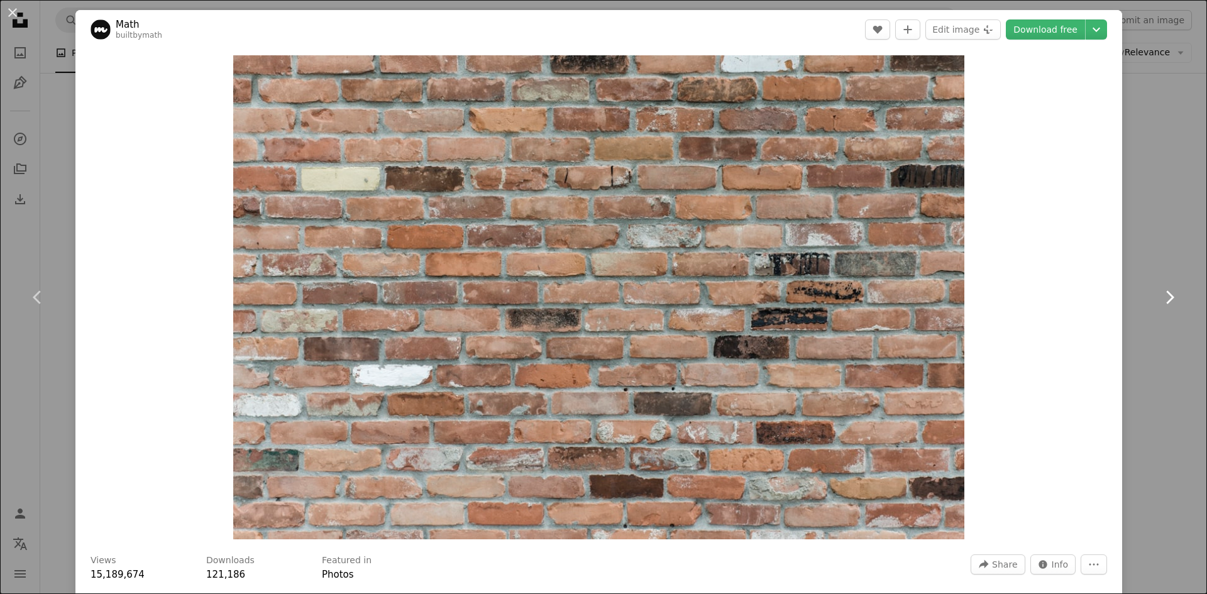
click at [1159, 297] on icon "Chevron right" at bounding box center [1169, 297] width 20 height 20
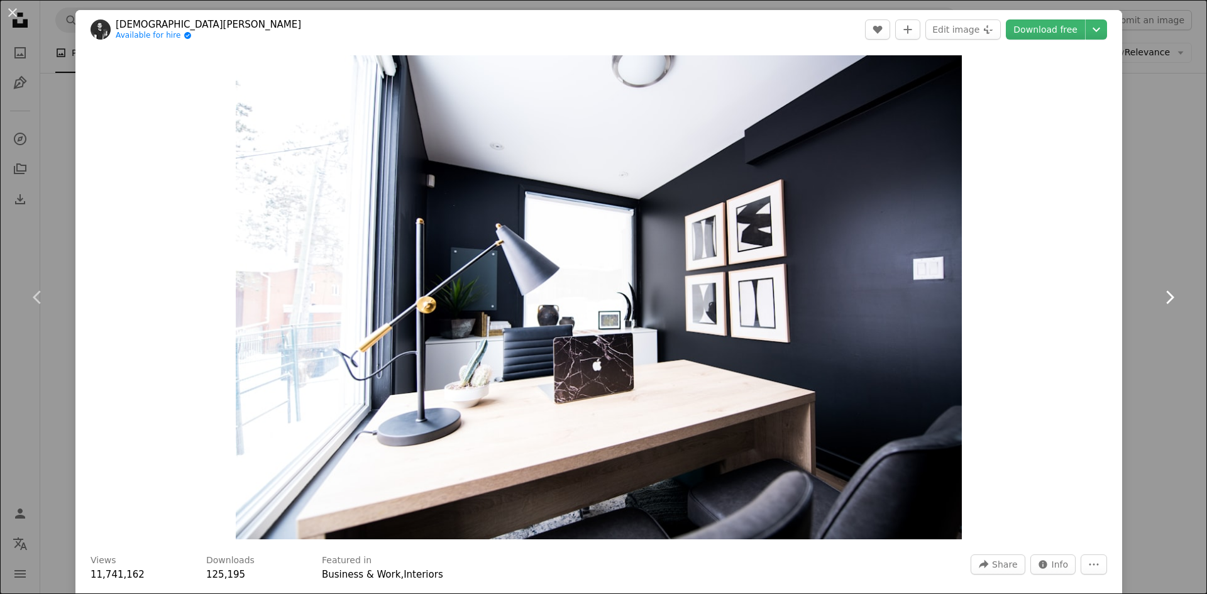
click at [1159, 297] on icon "Chevron right" at bounding box center [1169, 297] width 20 height 20
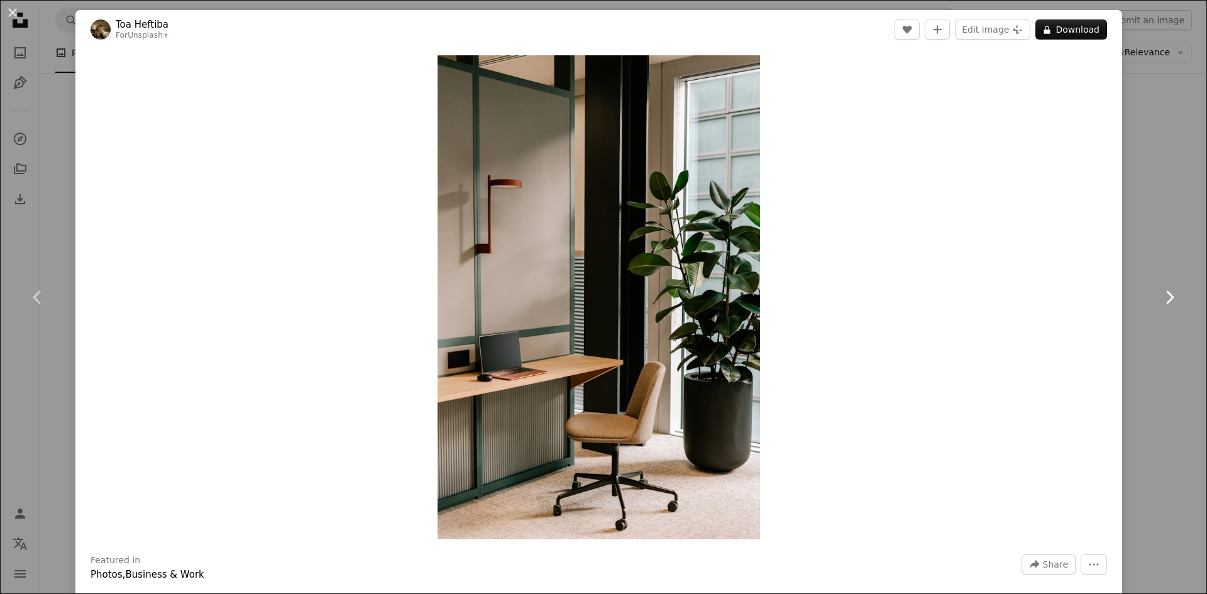
click at [1159, 299] on icon "Chevron right" at bounding box center [1169, 297] width 20 height 20
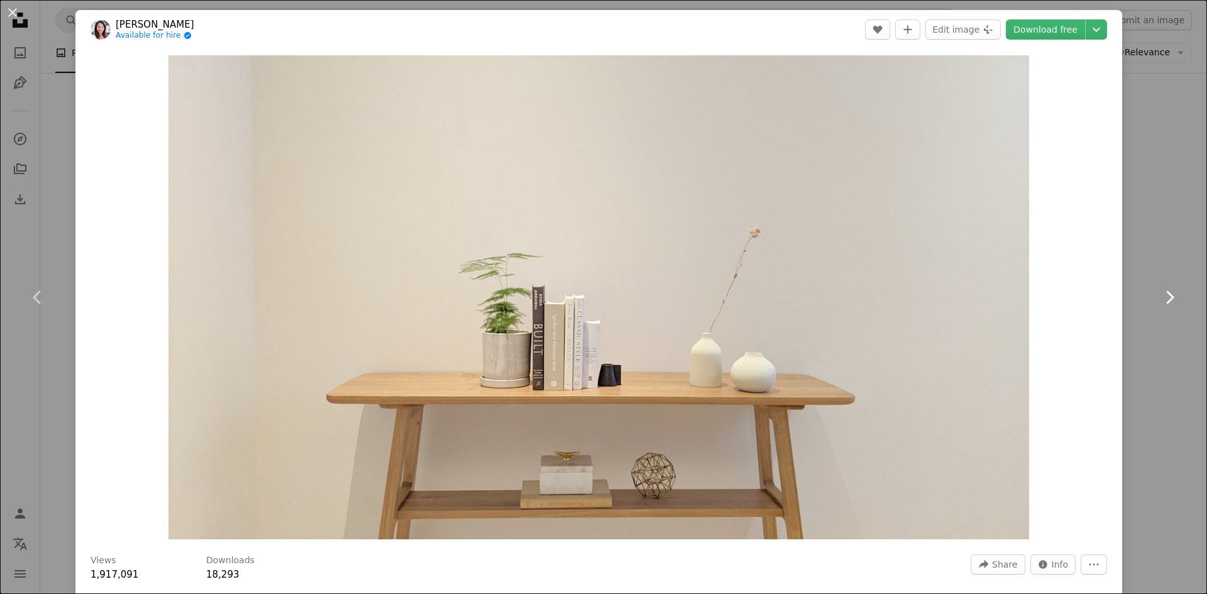
click at [1166, 302] on icon "Chevron right" at bounding box center [1169, 297] width 20 height 20
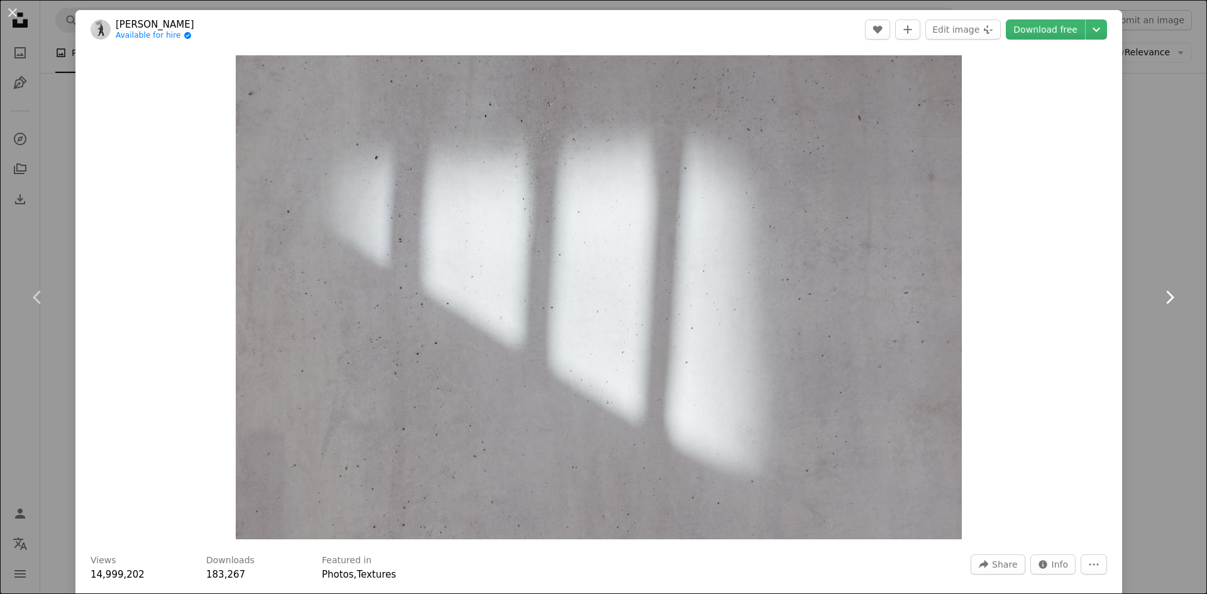
click at [1175, 306] on link "Chevron right" at bounding box center [1169, 297] width 75 height 121
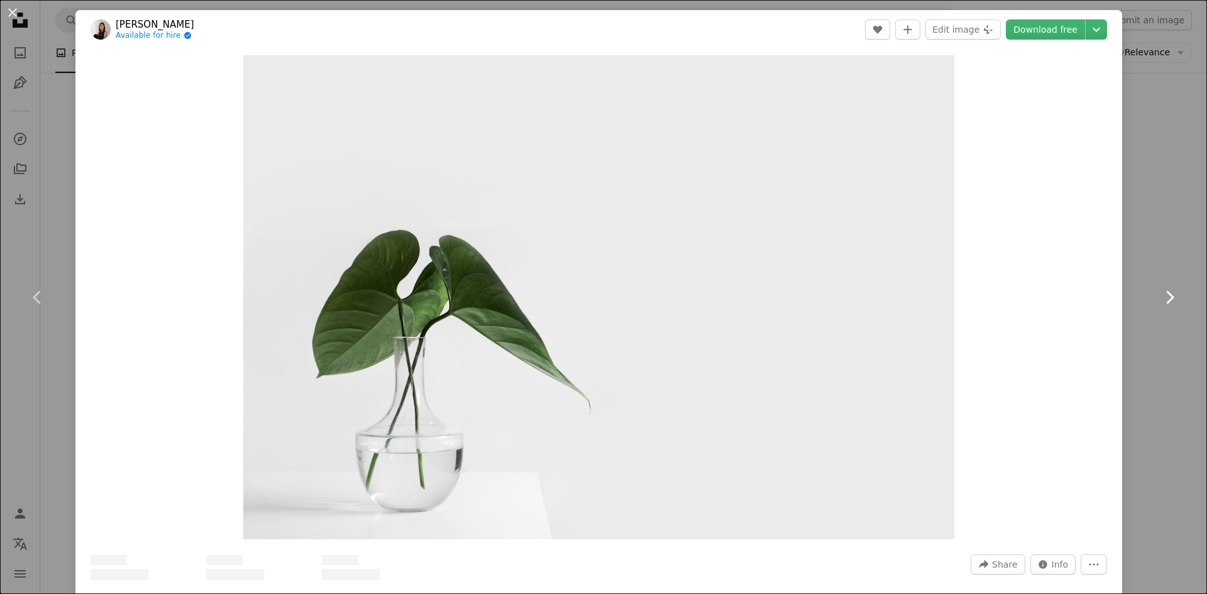
click at [1179, 308] on link "Chevron right" at bounding box center [1169, 297] width 75 height 121
click at [1161, 302] on icon "Chevron right" at bounding box center [1169, 297] width 20 height 20
click at [1159, 295] on icon "Chevron right" at bounding box center [1169, 297] width 20 height 20
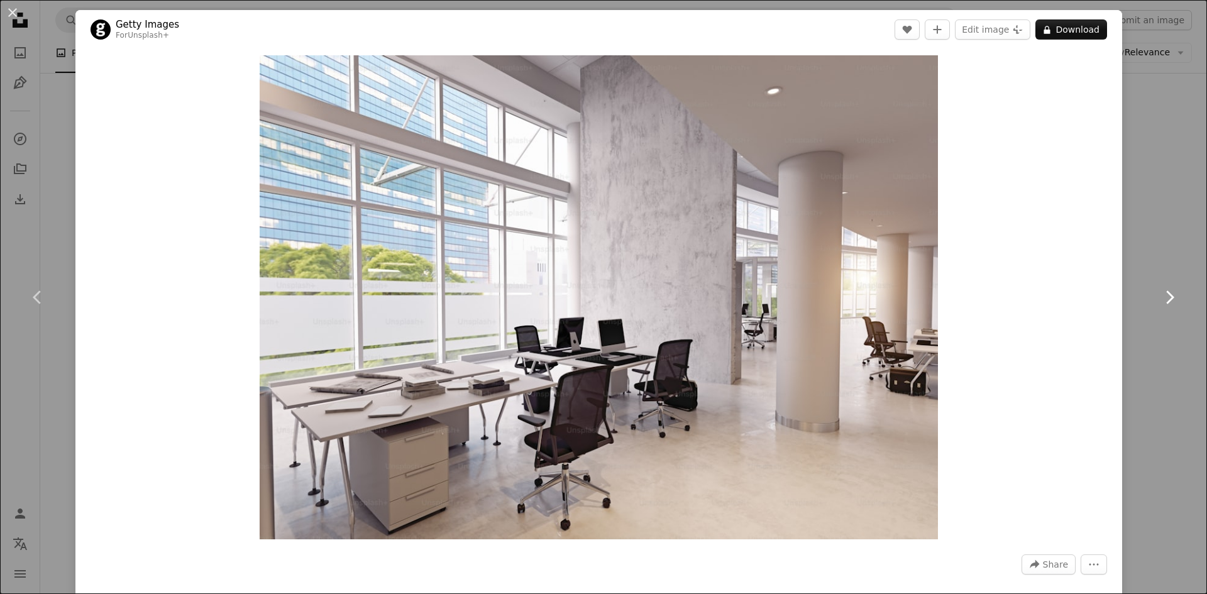
click at [1162, 297] on icon "Chevron right" at bounding box center [1169, 297] width 20 height 20
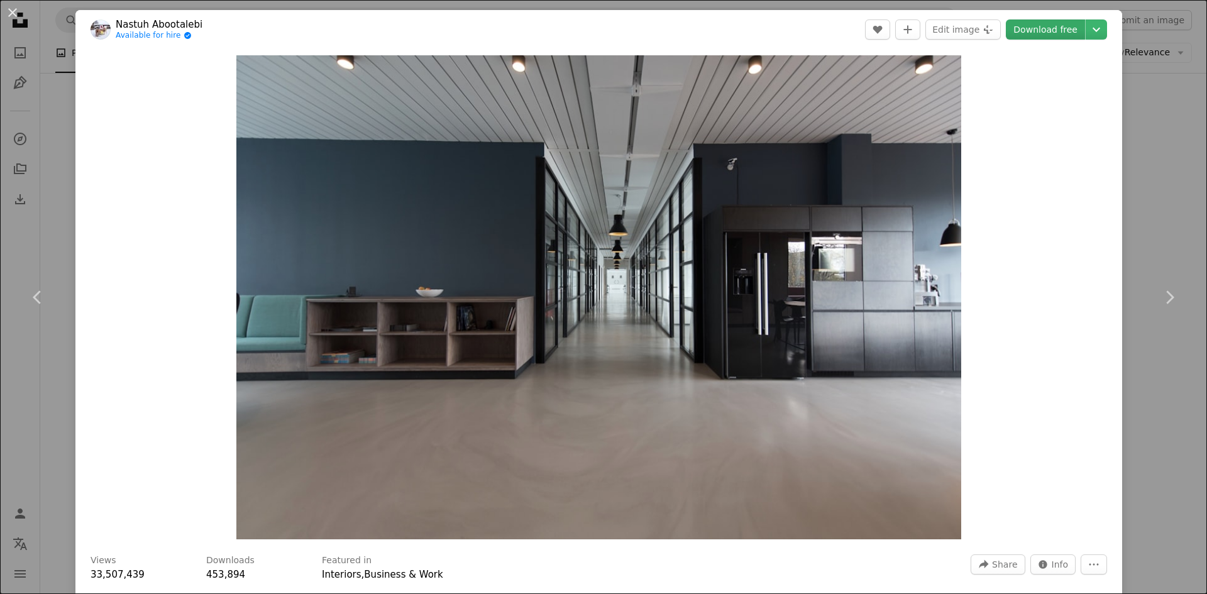
click at [1048, 30] on link "Download free" at bounding box center [1045, 29] width 79 height 20
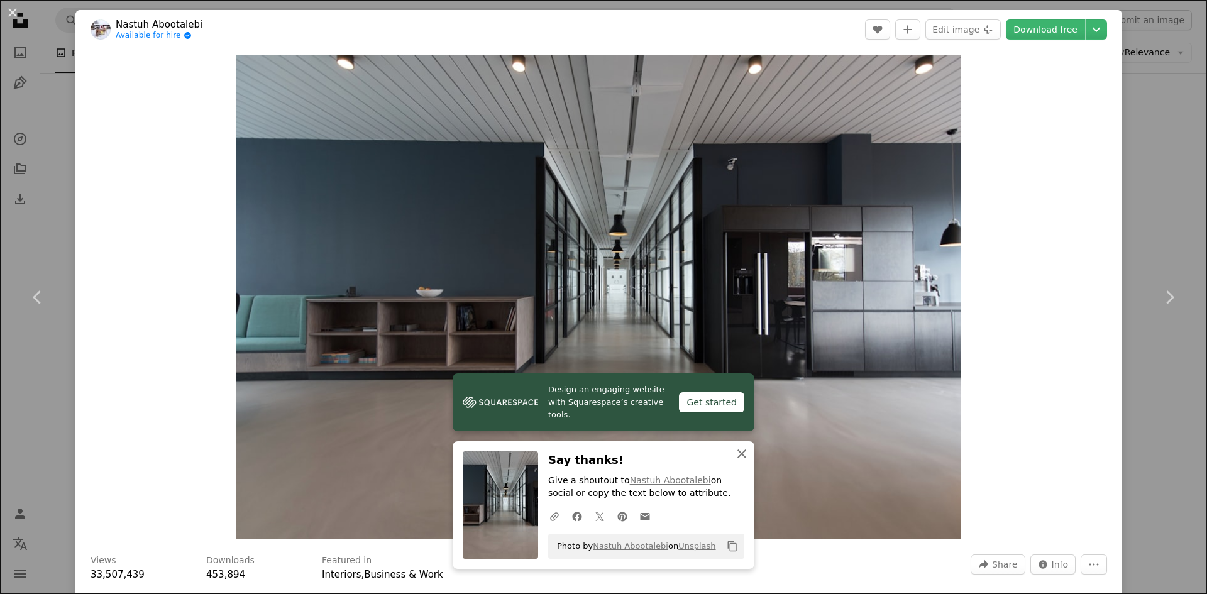
click at [736, 456] on icon "An X shape" at bounding box center [741, 453] width 15 height 15
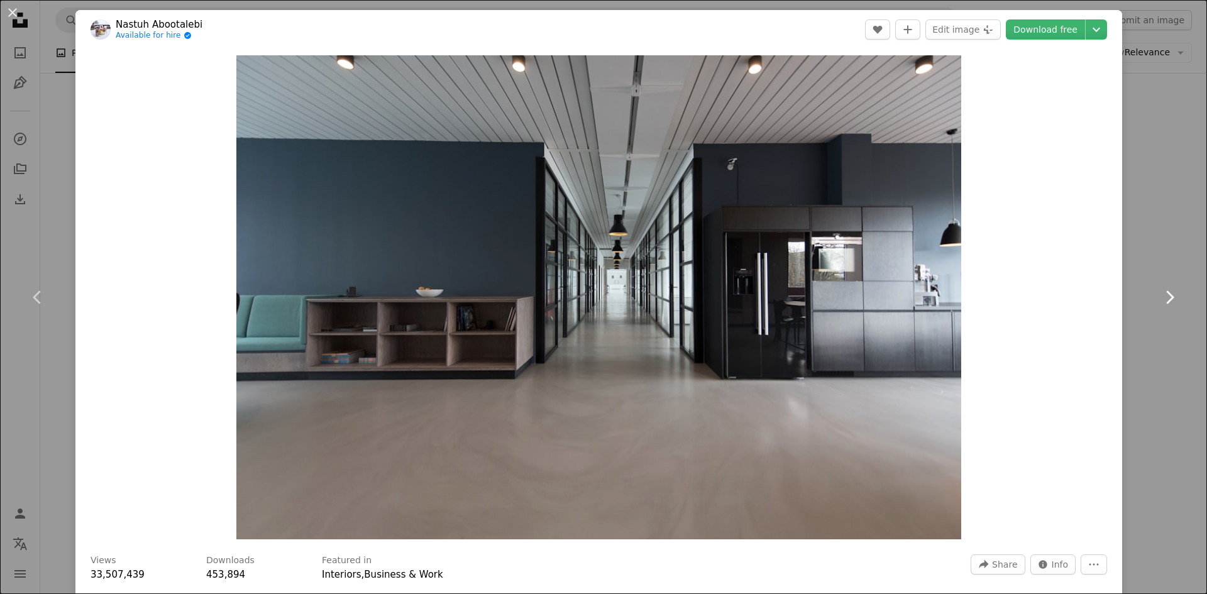
click at [1161, 297] on icon "Chevron right" at bounding box center [1169, 297] width 20 height 20
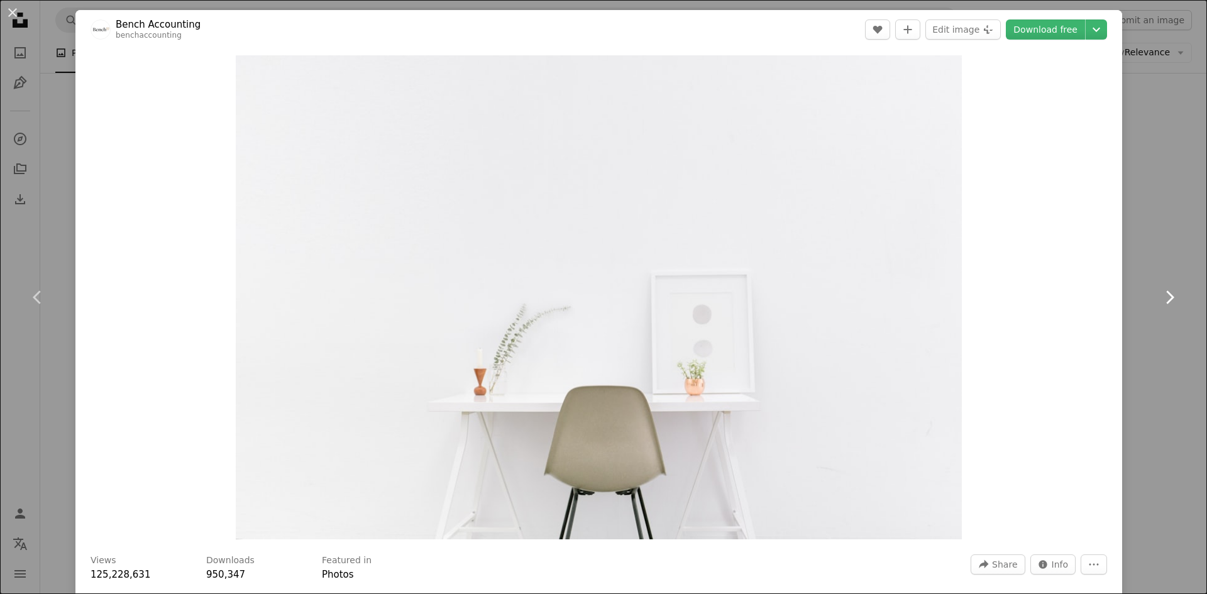
click at [1161, 297] on icon "Chevron right" at bounding box center [1169, 297] width 20 height 20
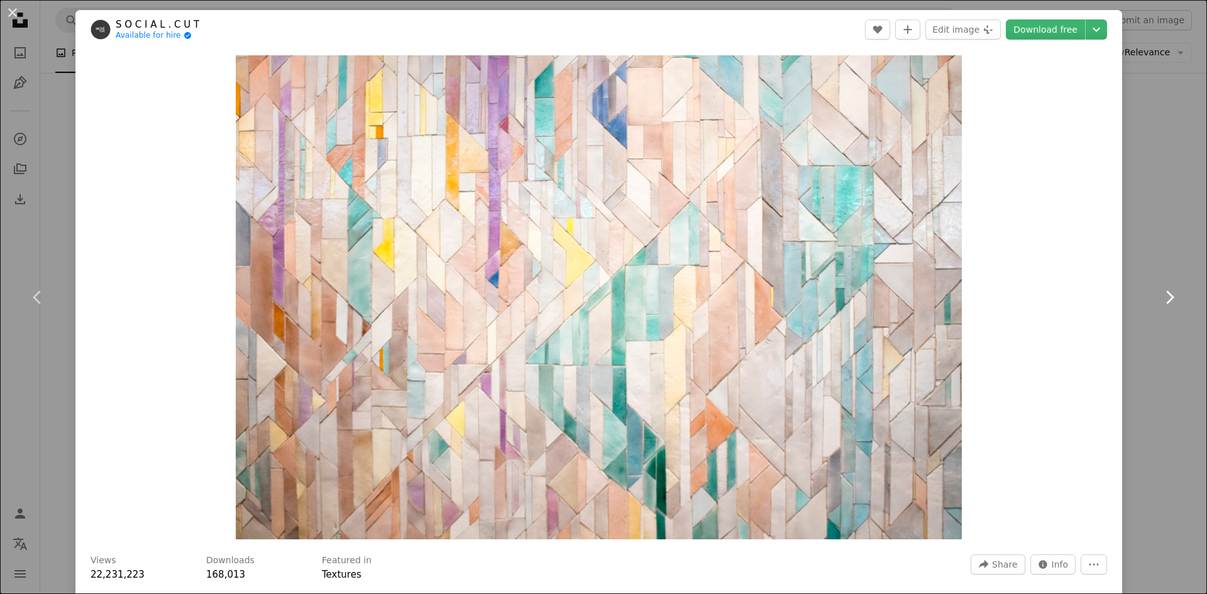
click at [1167, 299] on icon "Chevron right" at bounding box center [1169, 297] width 20 height 20
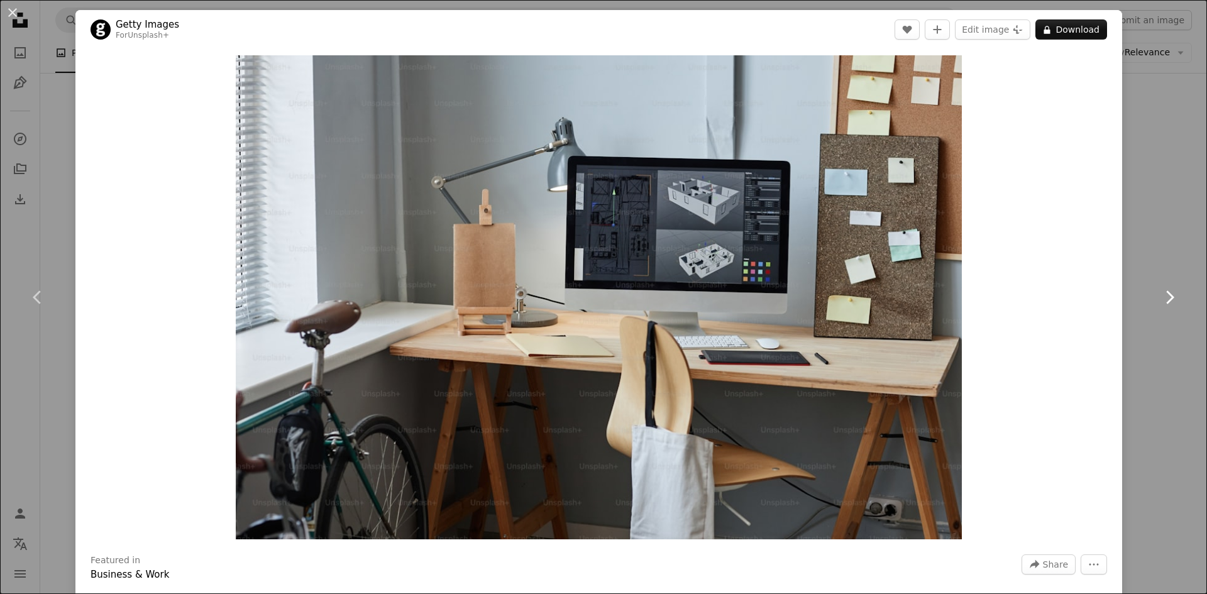
click at [1160, 297] on icon "Chevron right" at bounding box center [1169, 297] width 20 height 20
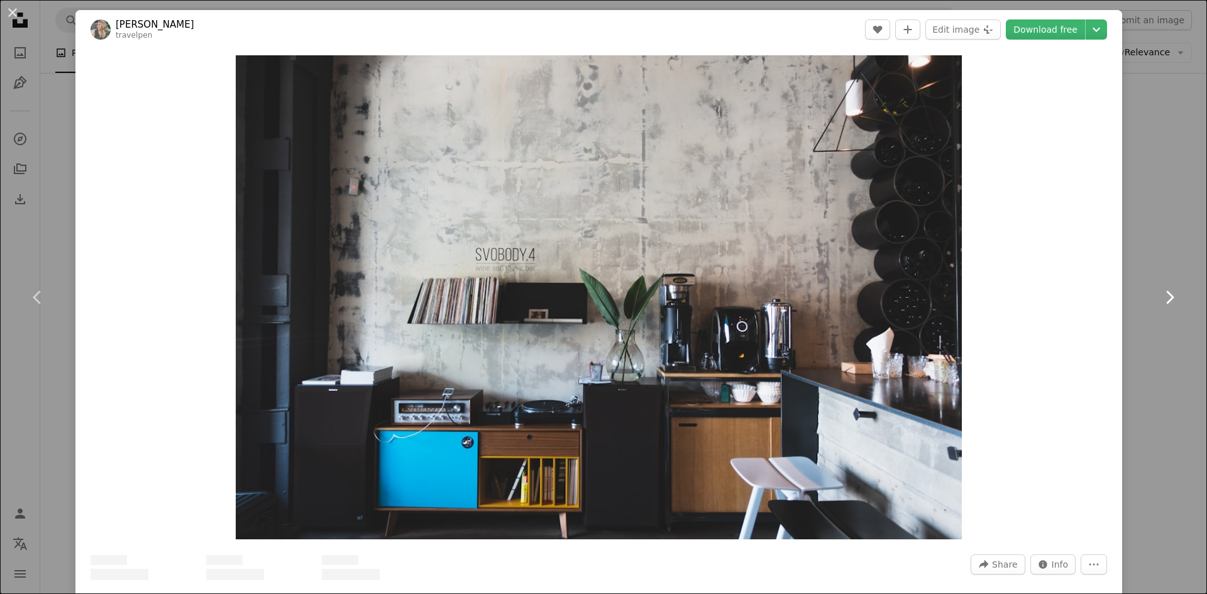
click at [1159, 297] on icon "Chevron right" at bounding box center [1169, 297] width 20 height 20
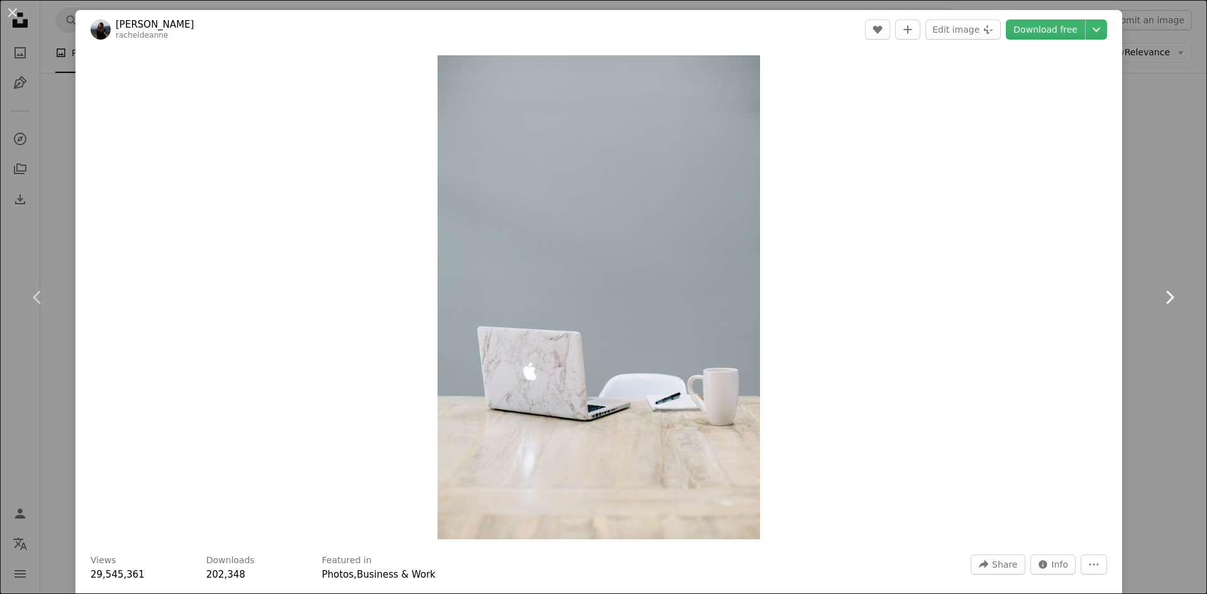
click at [1168, 301] on icon "Chevron right" at bounding box center [1169, 297] width 20 height 20
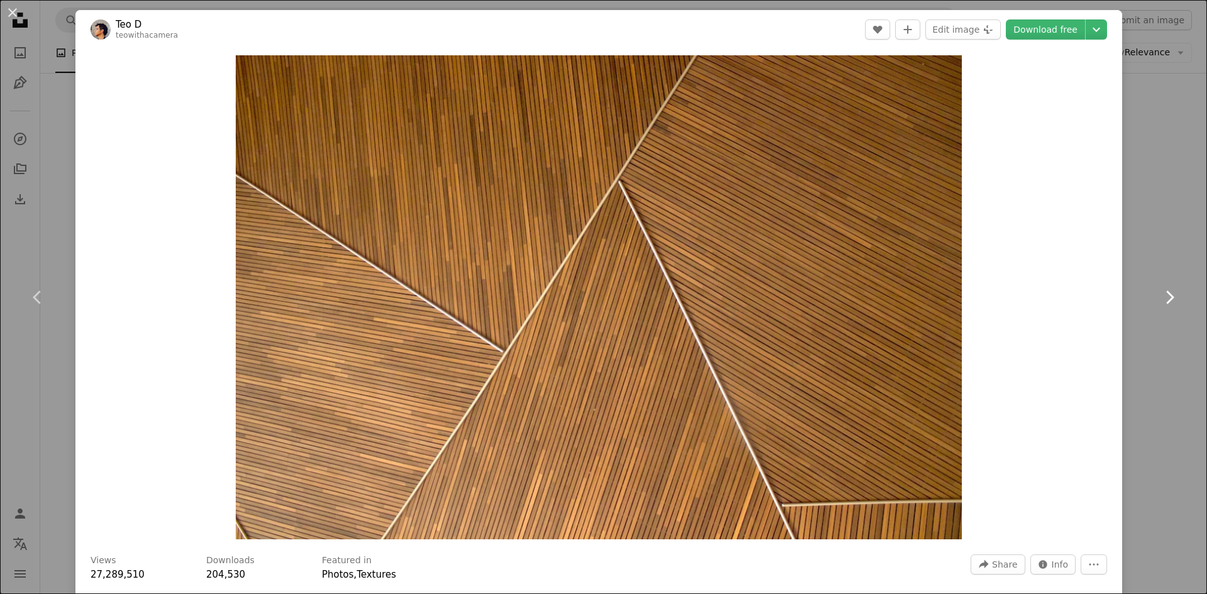
click at [1159, 290] on icon "Chevron right" at bounding box center [1169, 297] width 20 height 20
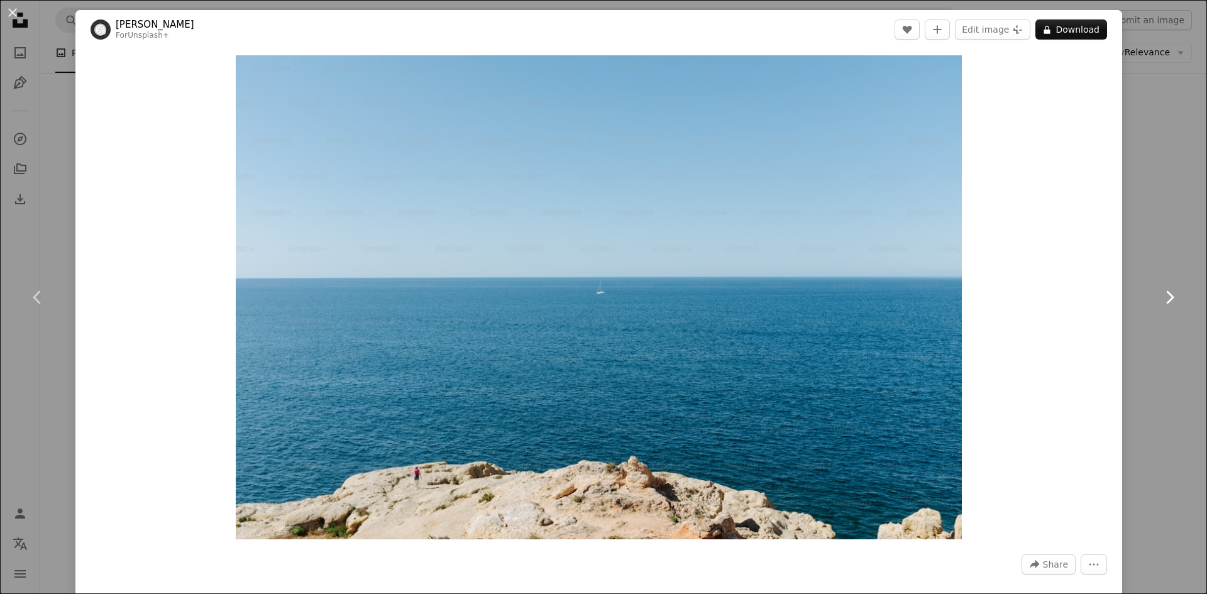
click at [1166, 292] on icon at bounding box center [1170, 296] width 8 height 13
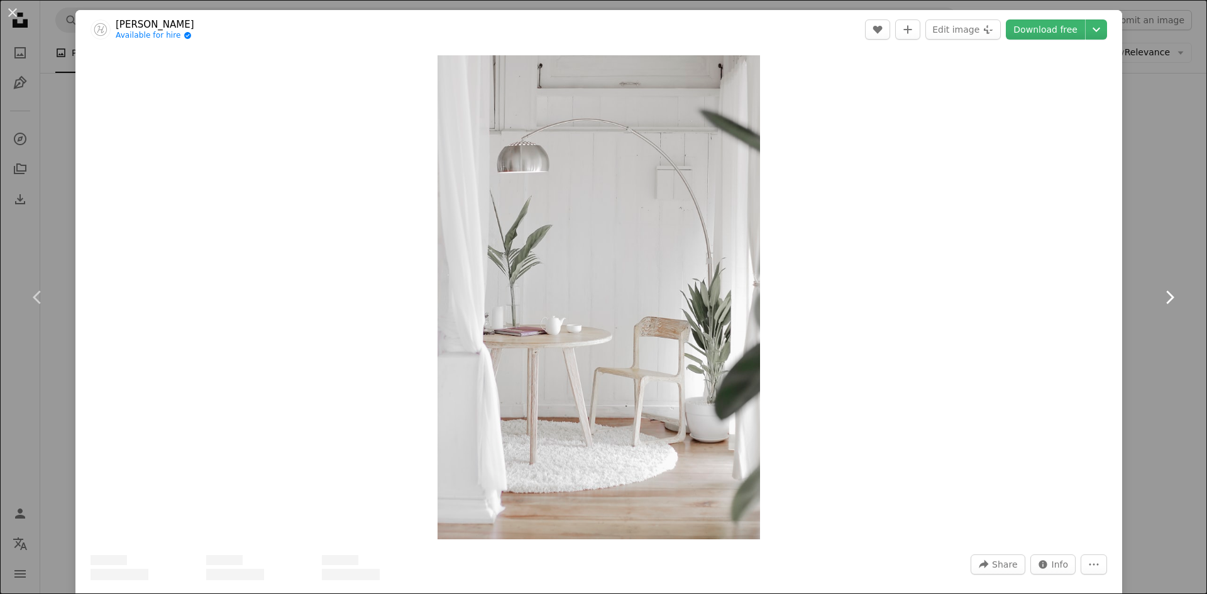
click at [1164, 295] on icon "Chevron right" at bounding box center [1169, 297] width 20 height 20
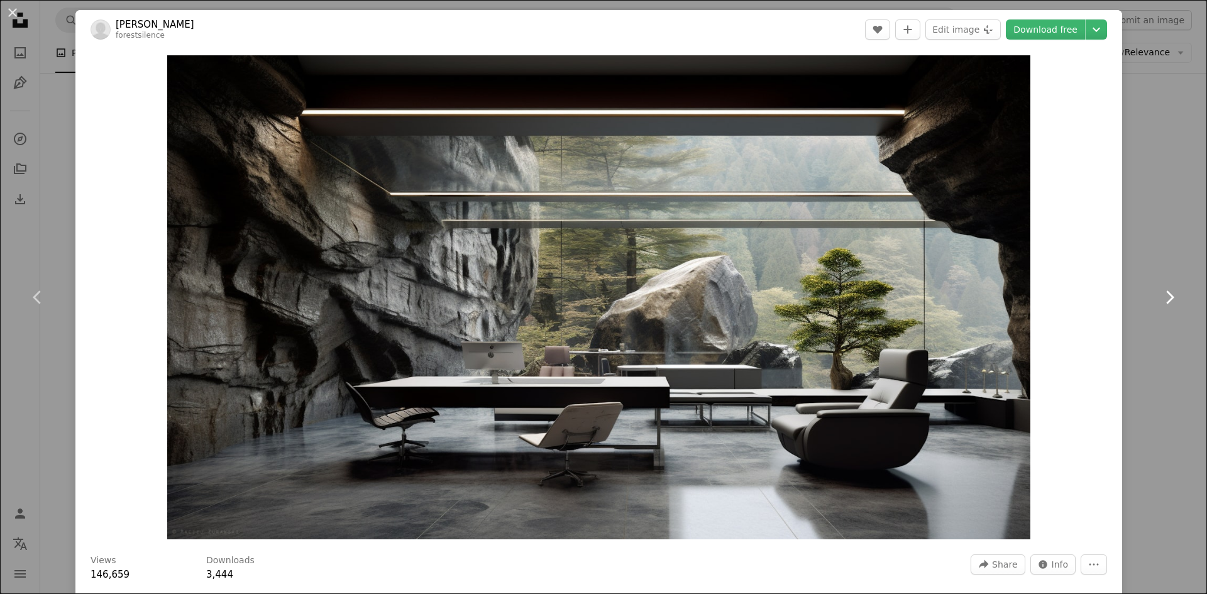
click at [1163, 294] on icon "Chevron right" at bounding box center [1169, 297] width 20 height 20
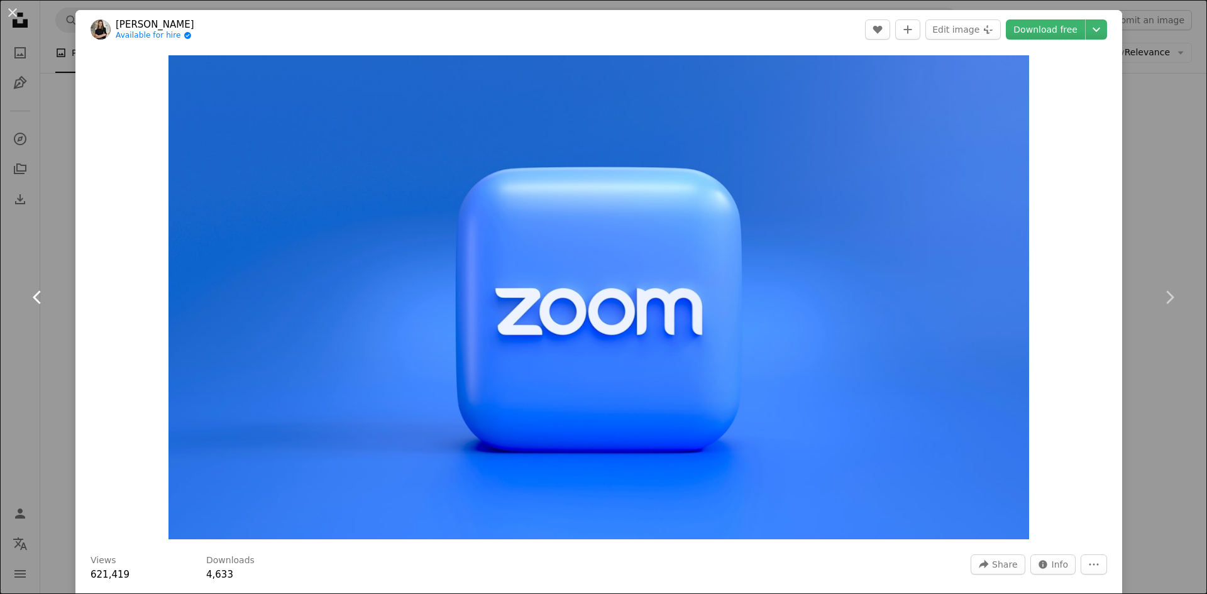
click at [36, 296] on icon at bounding box center [37, 296] width 8 height 13
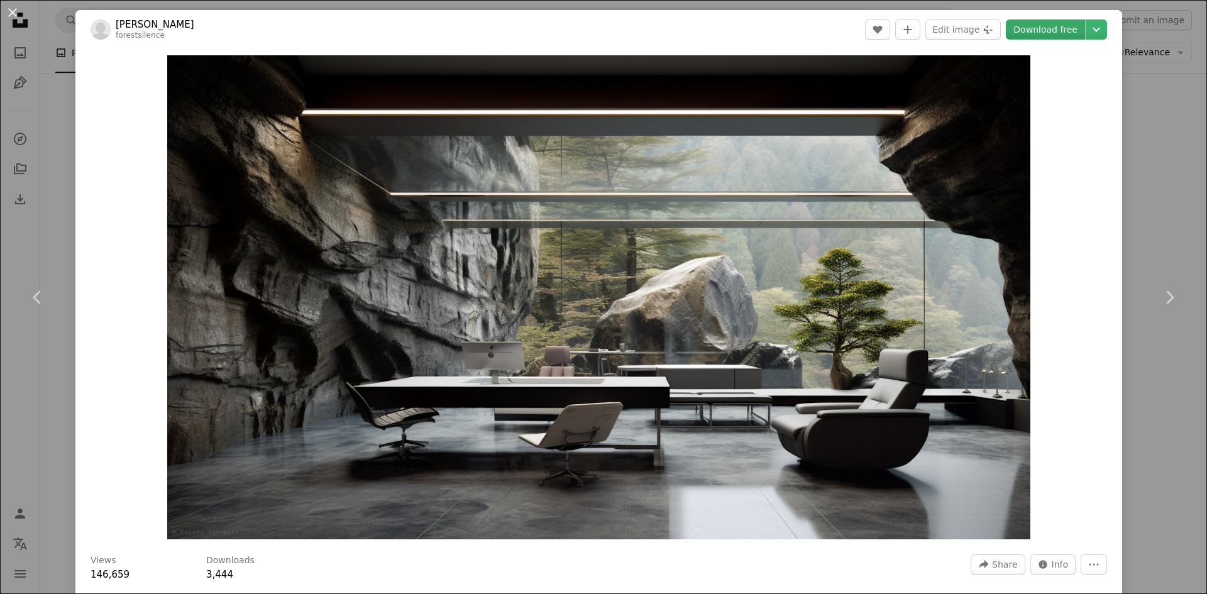
click at [1058, 28] on link "Download free" at bounding box center [1045, 29] width 79 height 20
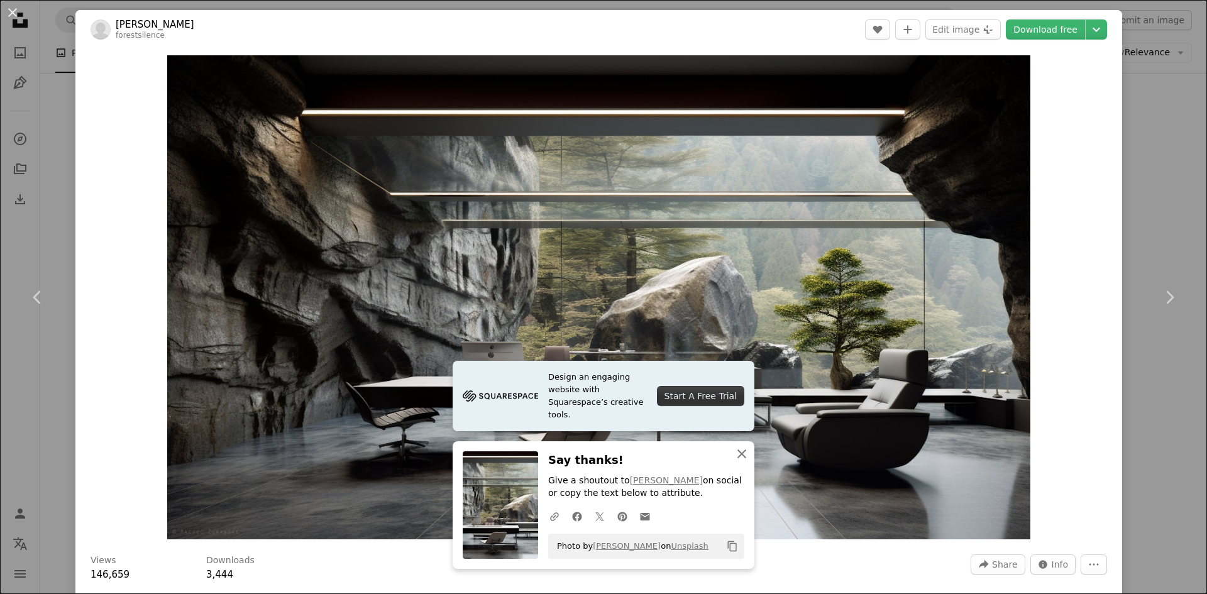
click at [734, 446] on icon "An X shape" at bounding box center [741, 453] width 15 height 15
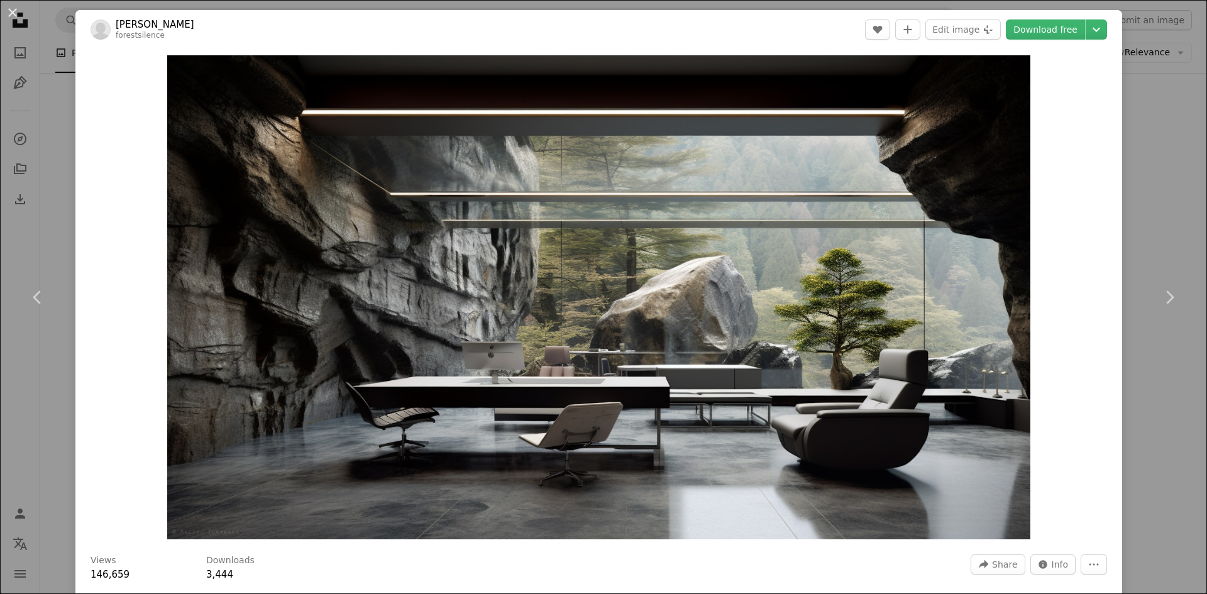
click at [1161, 124] on div "An X shape Chevron left Chevron right [PERSON_NAME] forestsilence A heart A plu…" at bounding box center [603, 297] width 1207 height 594
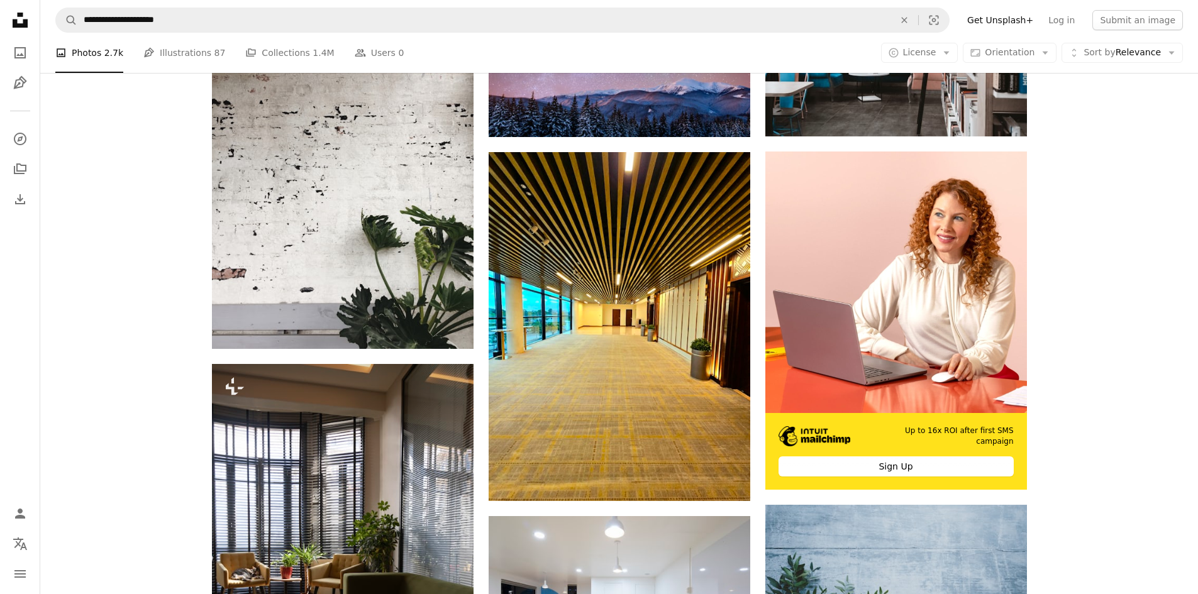
scroll to position [3177, 0]
